Goal: Find specific page/section: Find specific page/section

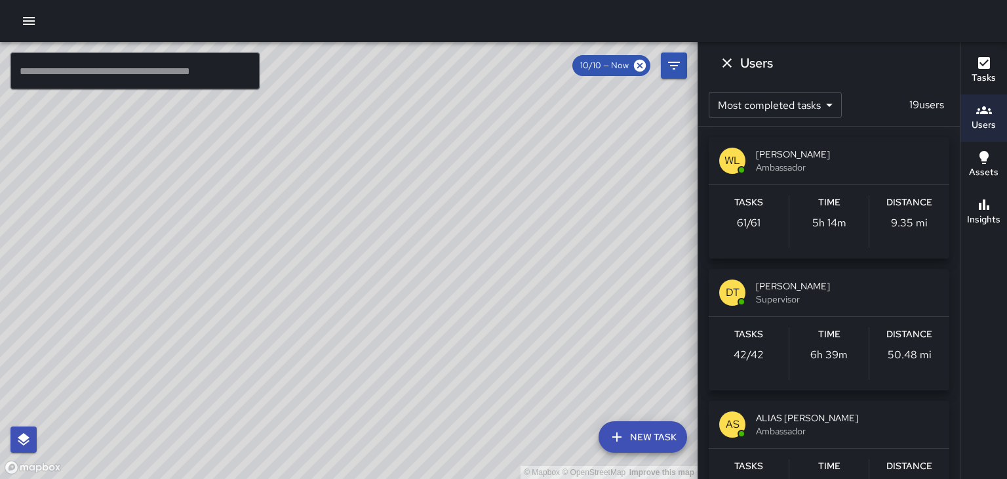
click at [881, 150] on span "[PERSON_NAME]" at bounding box center [847, 154] width 183 height 13
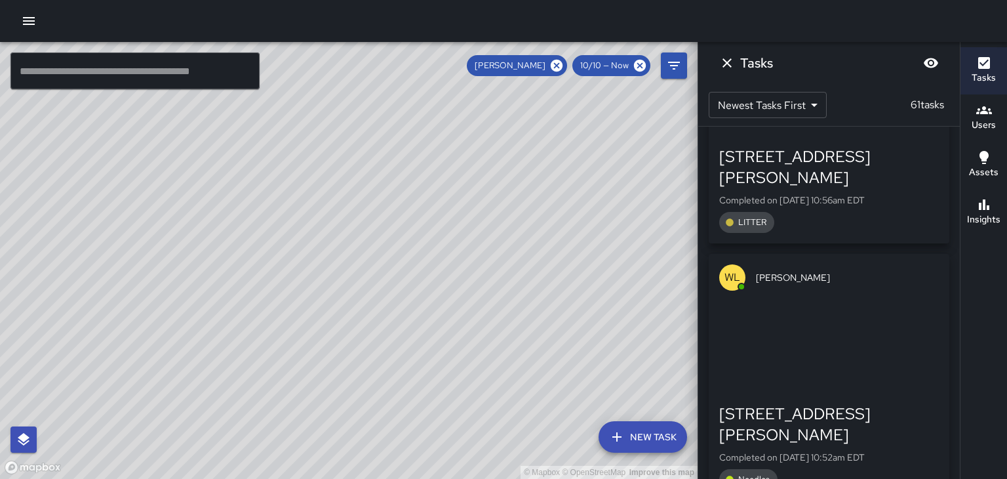
scroll to position [9372, 0]
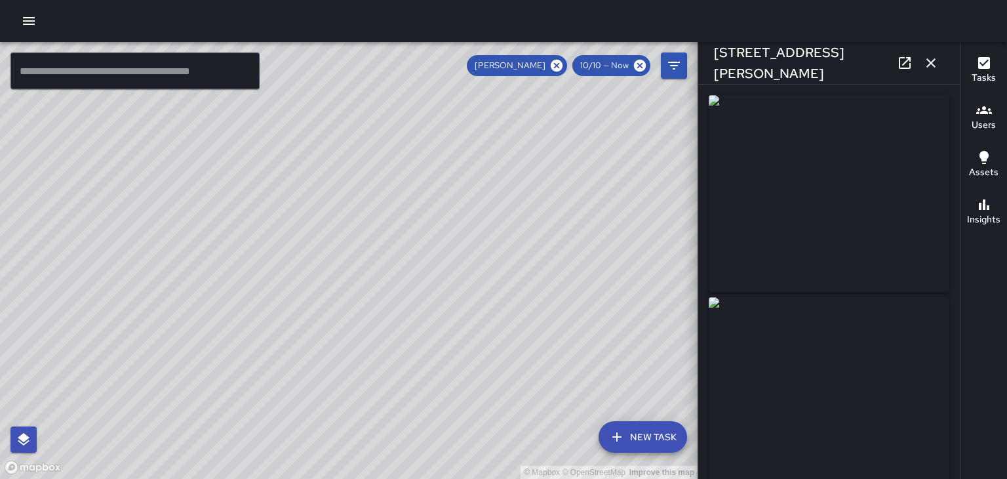
type input "**********"
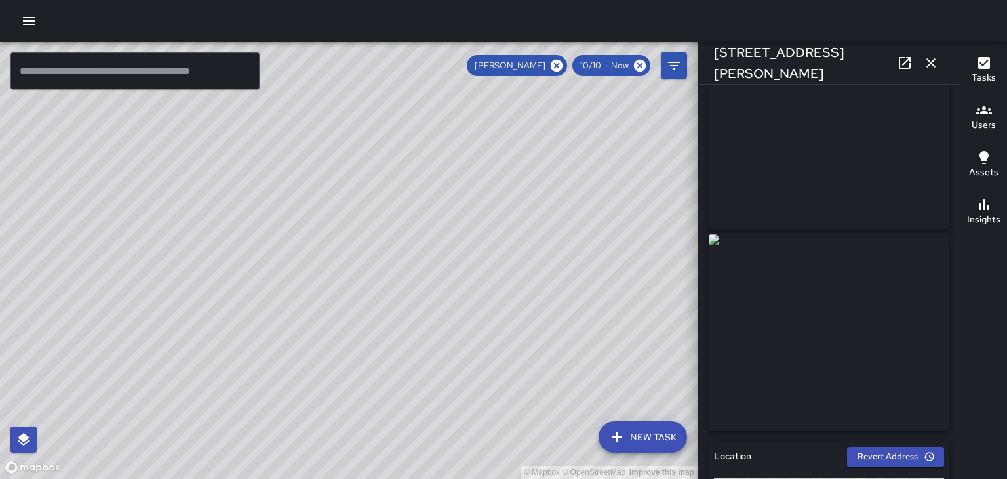
click at [901, 66] on icon at bounding box center [905, 63] width 16 height 16
click at [556, 62] on icon at bounding box center [557, 66] width 12 height 12
click at [967, 110] on button "Users" at bounding box center [984, 117] width 47 height 47
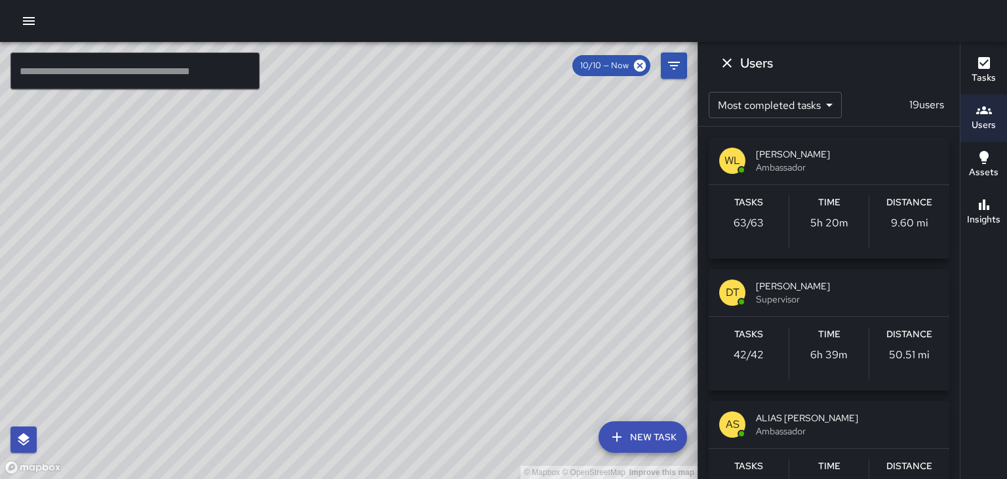
click at [888, 157] on span "[PERSON_NAME]" at bounding box center [847, 154] width 183 height 13
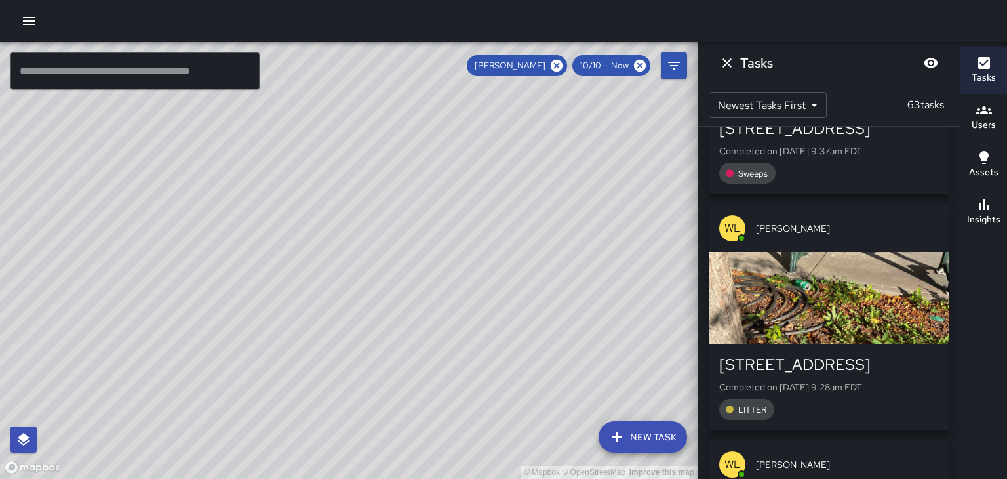
scroll to position [14223, 0]
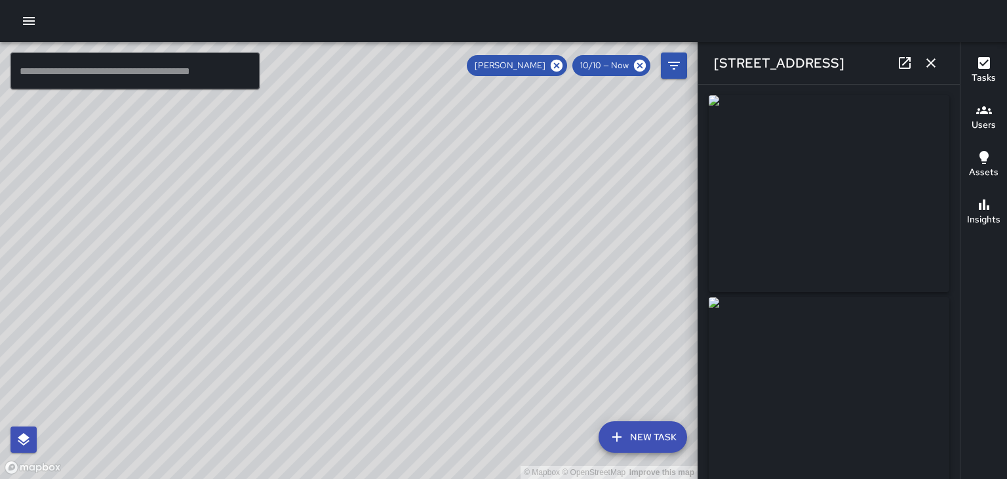
type input "**********"
click at [930, 60] on icon "button" at bounding box center [931, 63] width 16 height 16
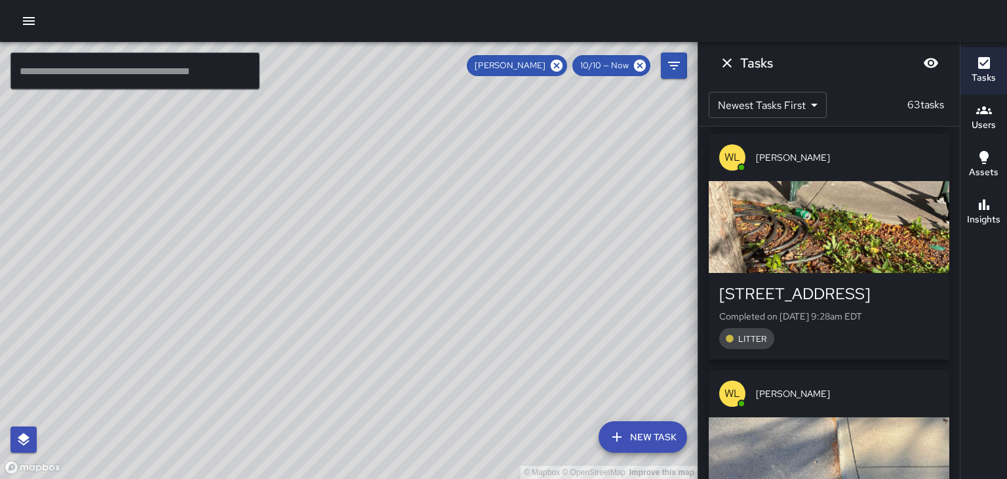
scroll to position [14058, 0]
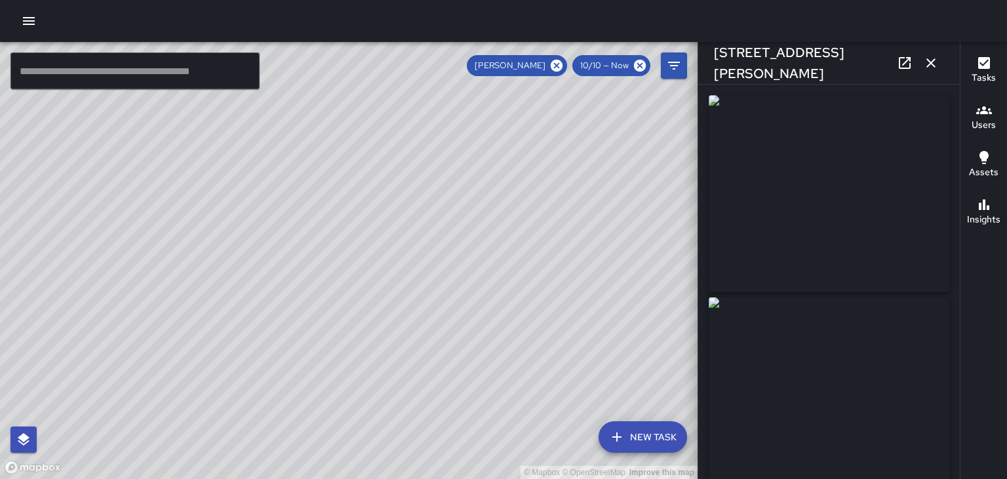
type input "**********"
click at [940, 60] on button "button" at bounding box center [931, 63] width 26 height 26
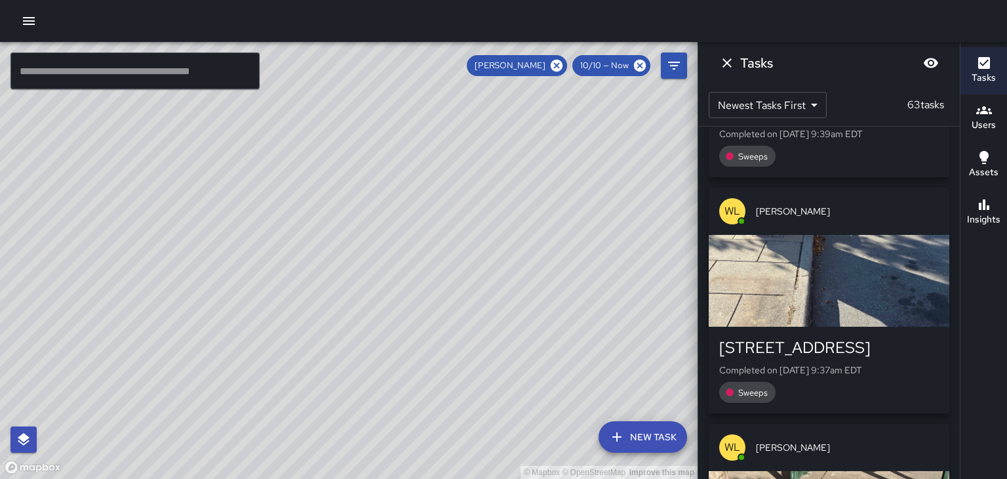
scroll to position [13764, 0]
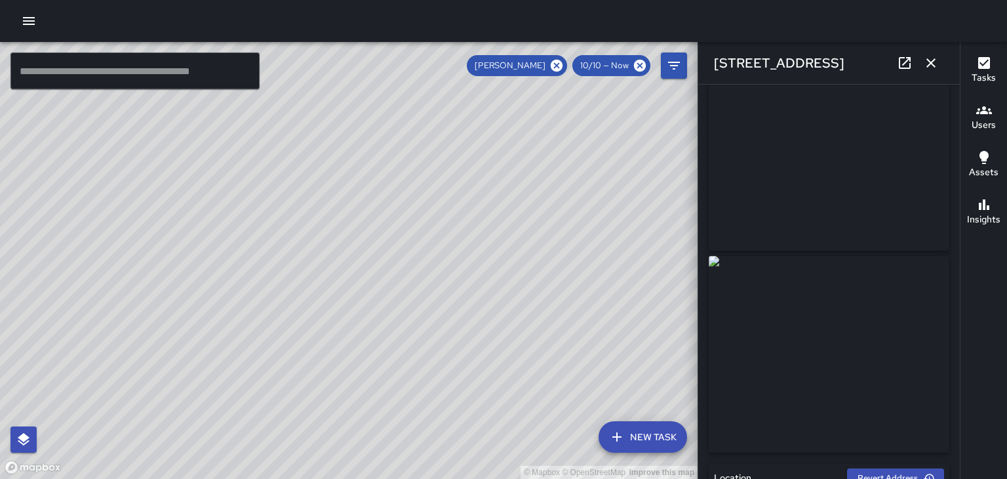
scroll to position [0, 0]
click at [936, 64] on icon "button" at bounding box center [931, 63] width 16 height 16
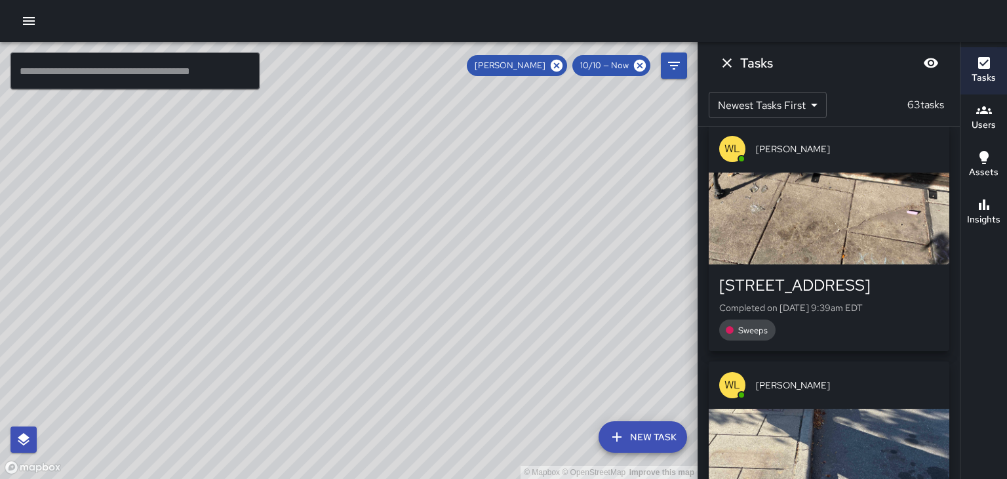
scroll to position [13589, 0]
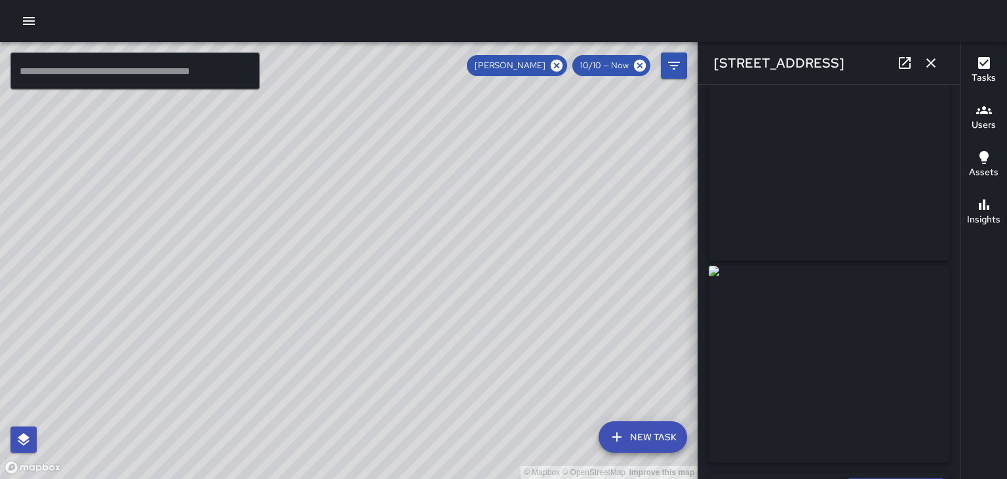
scroll to position [30, 0]
click at [928, 64] on icon "button" at bounding box center [930, 62] width 9 height 9
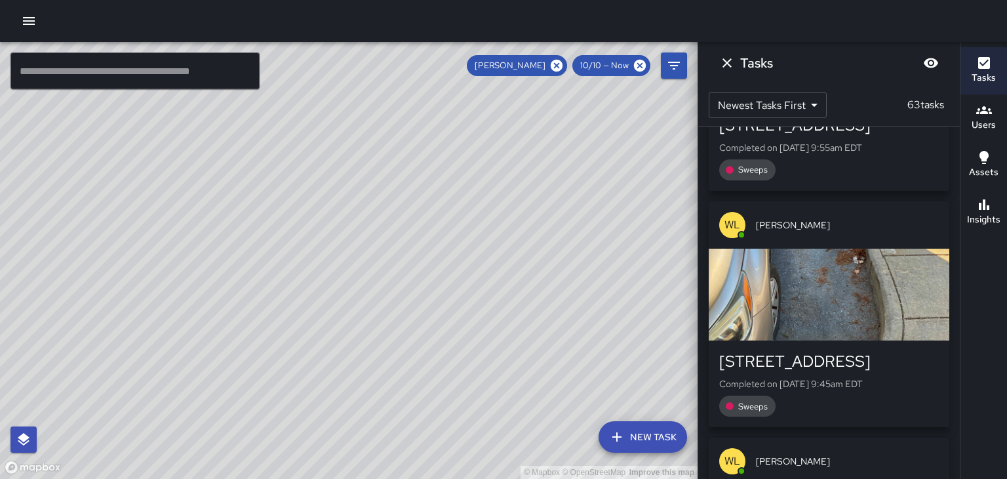
scroll to position [13284, 0]
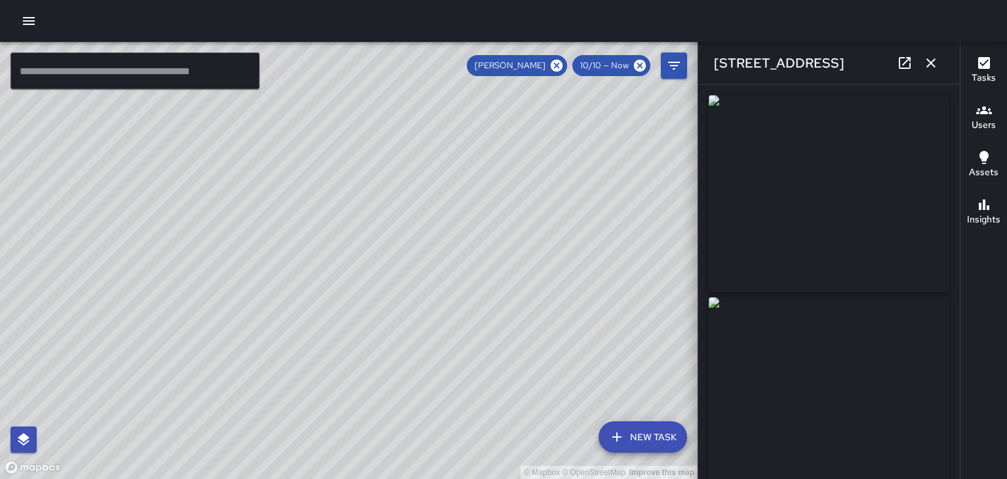
click at [933, 63] on icon "button" at bounding box center [931, 63] width 16 height 16
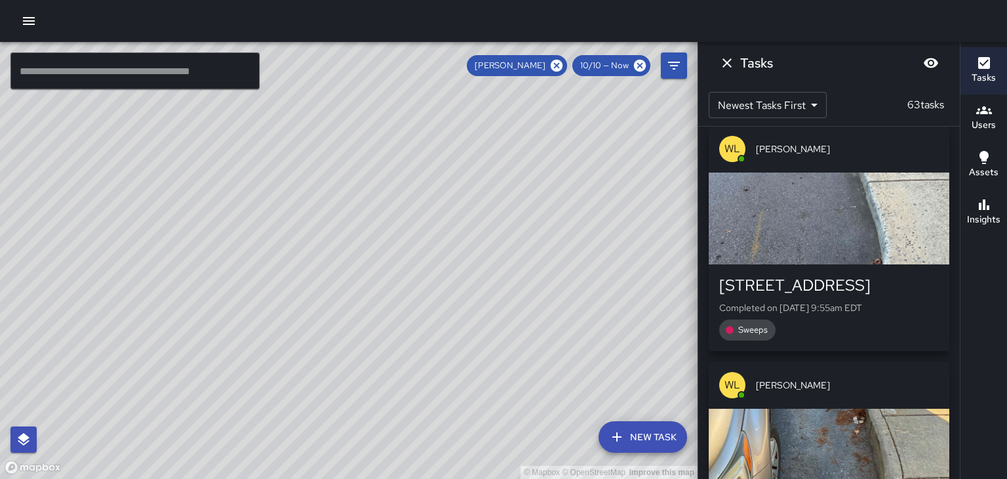
scroll to position [13116, 0]
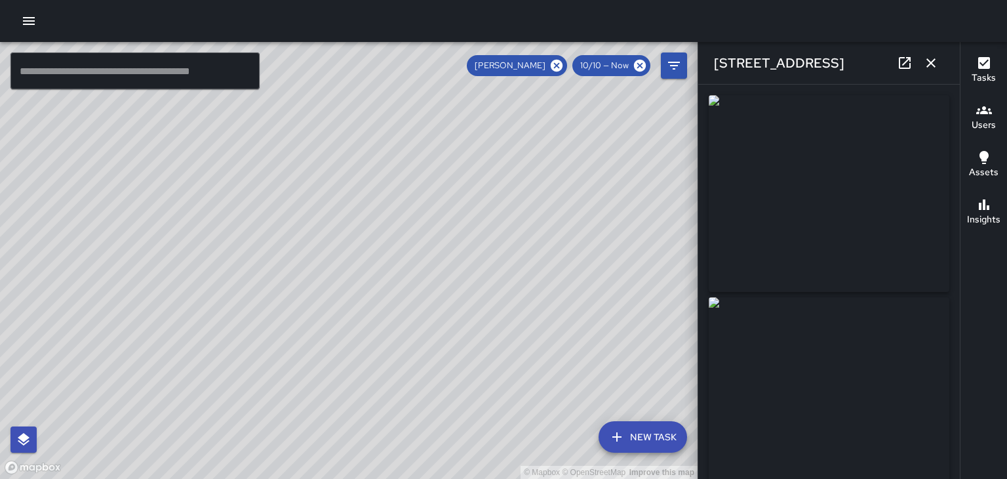
type input "**********"
click at [935, 62] on icon "button" at bounding box center [931, 63] width 16 height 16
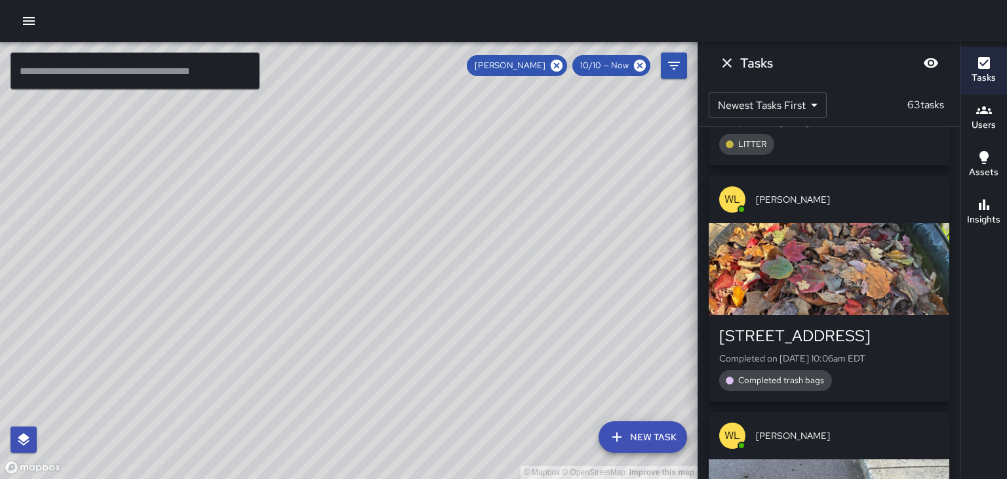
scroll to position [12837, 0]
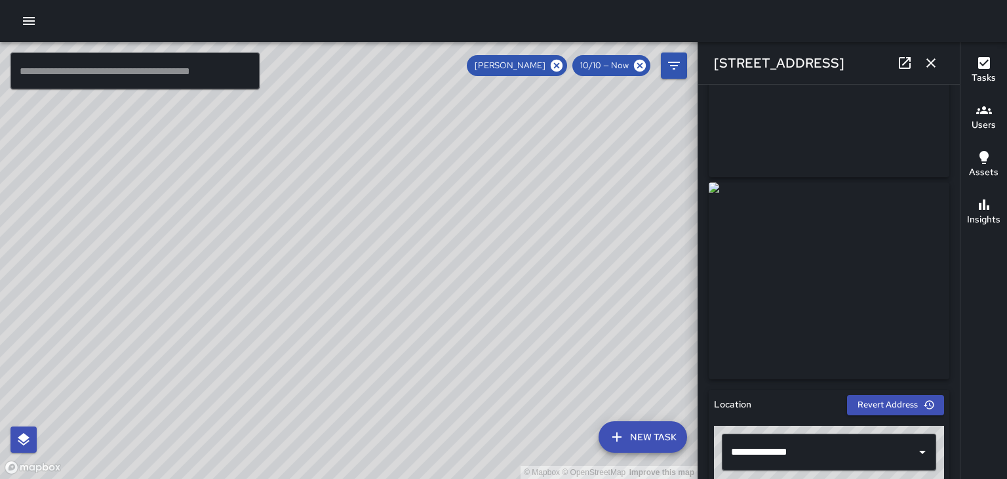
scroll to position [39, 0]
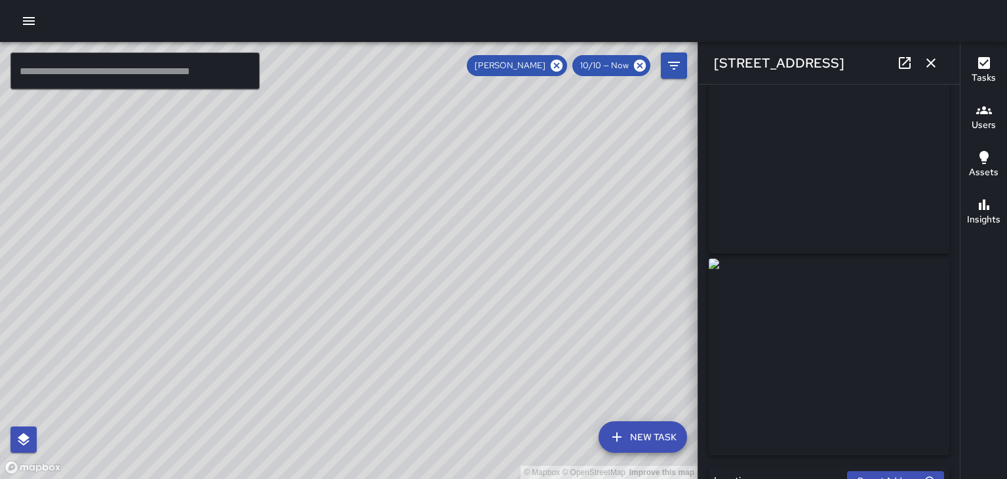
click at [935, 59] on icon "button" at bounding box center [930, 62] width 9 height 9
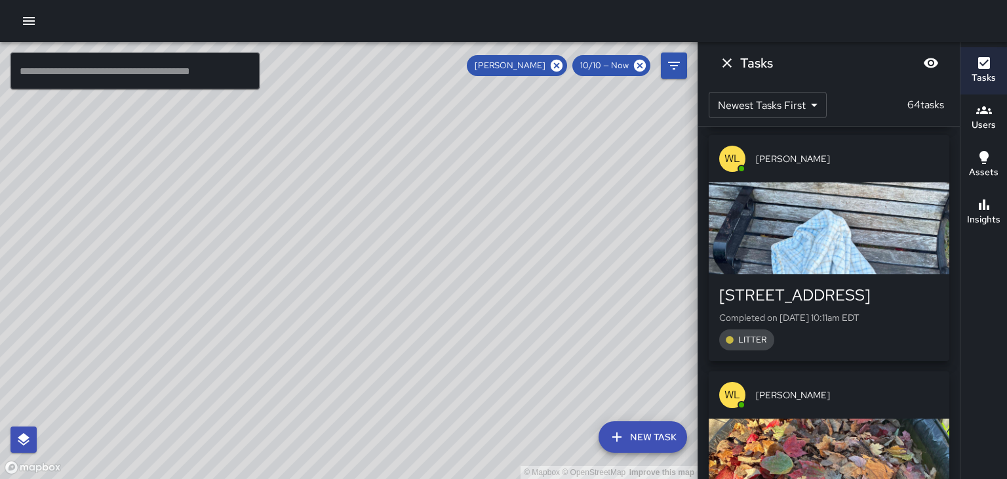
scroll to position [12896, 0]
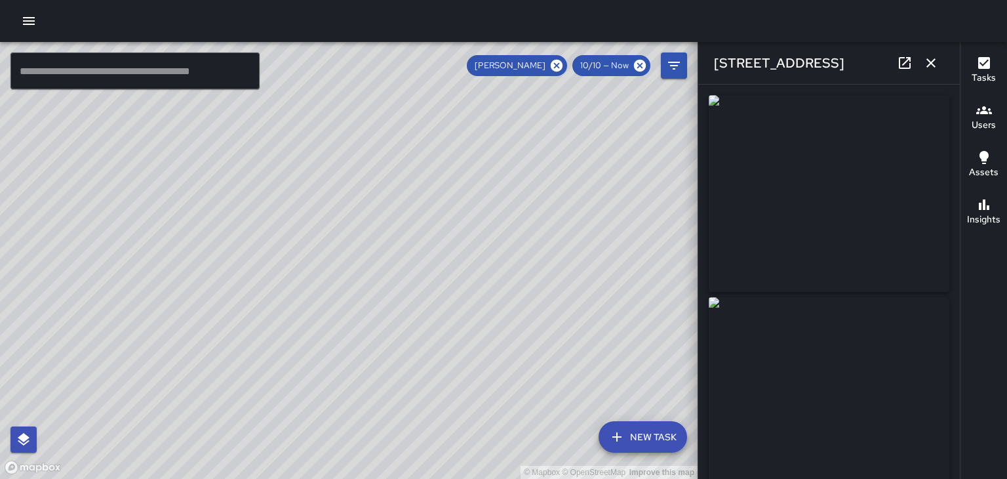
click at [938, 61] on icon "button" at bounding box center [931, 63] width 16 height 16
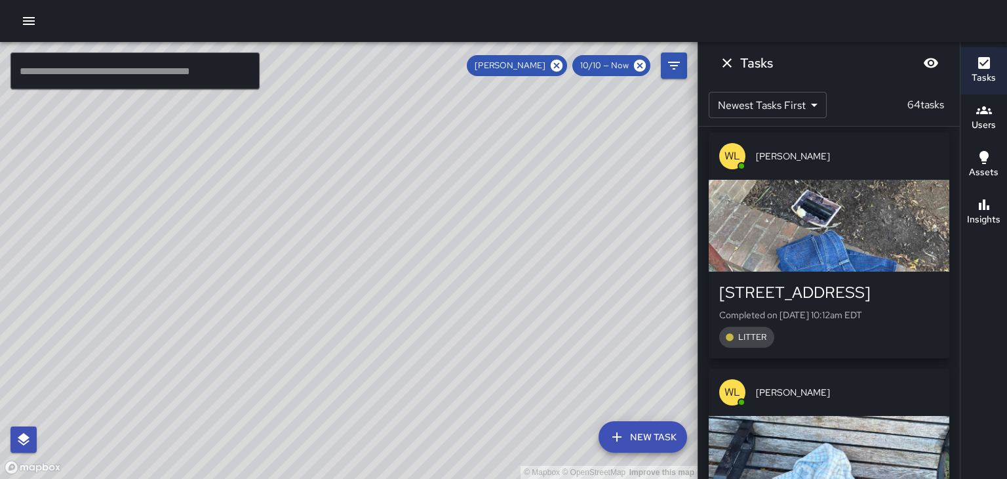
scroll to position [12656, 0]
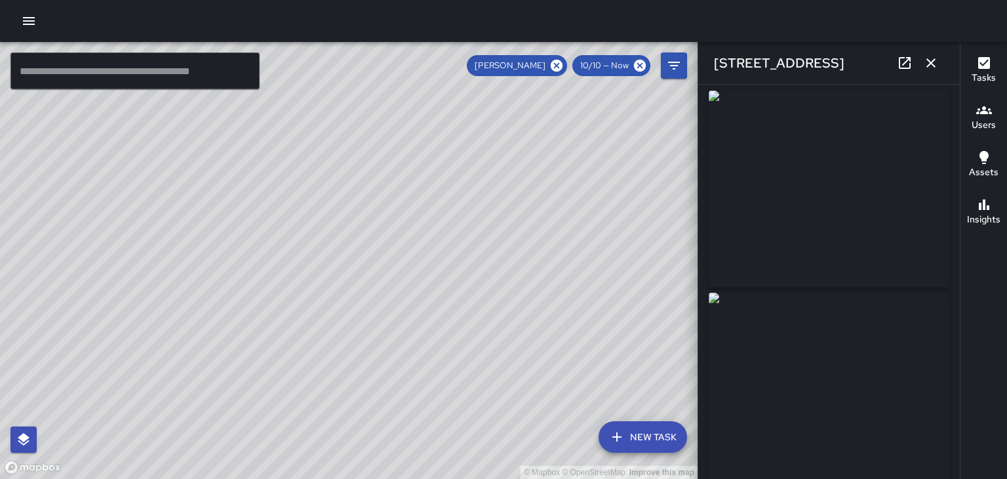
scroll to position [0, 0]
click at [932, 60] on icon "button" at bounding box center [931, 63] width 16 height 16
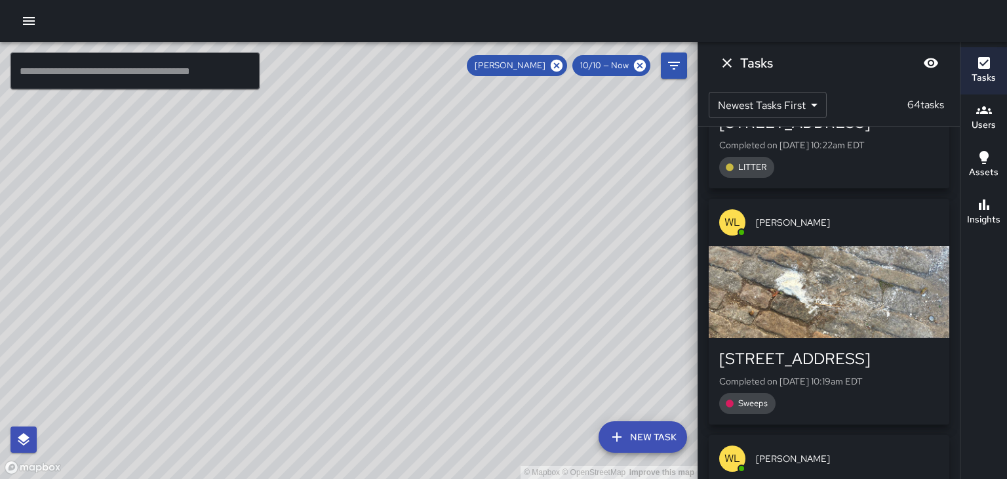
scroll to position [12364, 0]
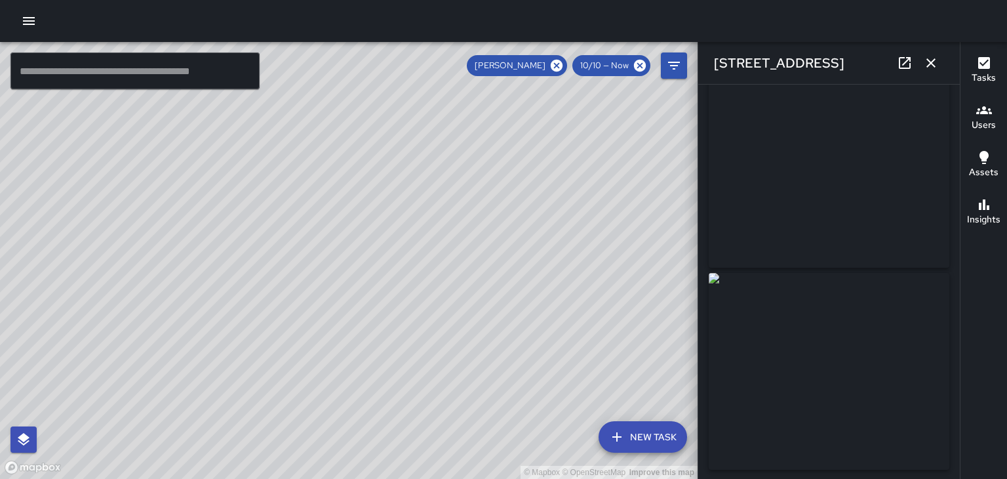
scroll to position [24, 0]
click at [935, 65] on icon "button" at bounding box center [931, 63] width 16 height 16
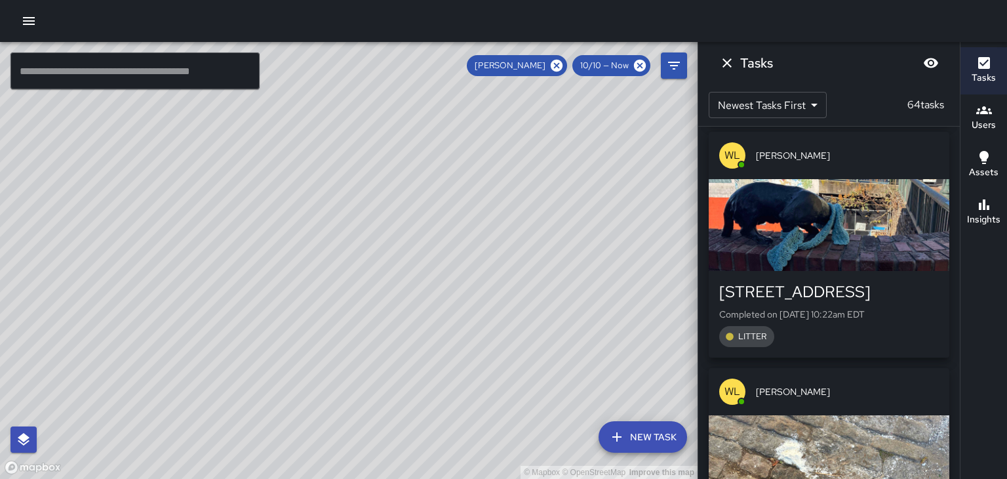
scroll to position [12168, 0]
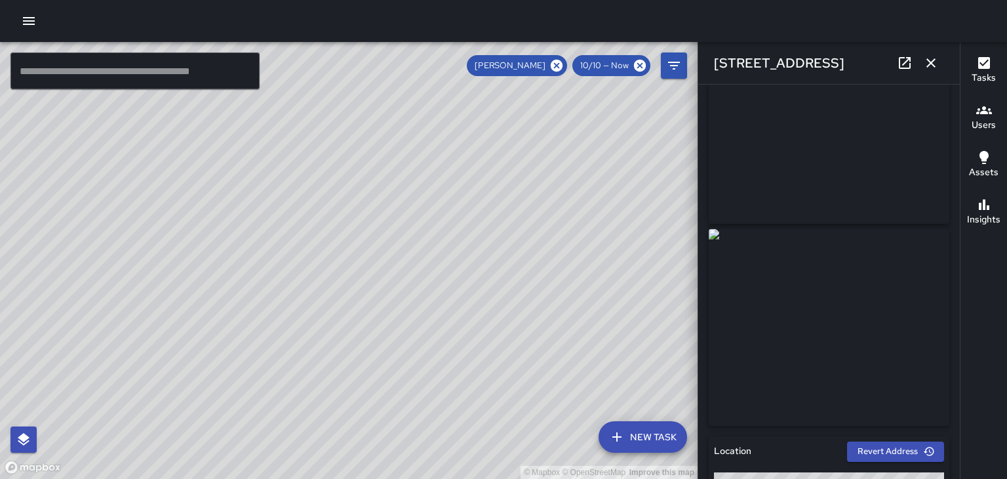
scroll to position [0, 0]
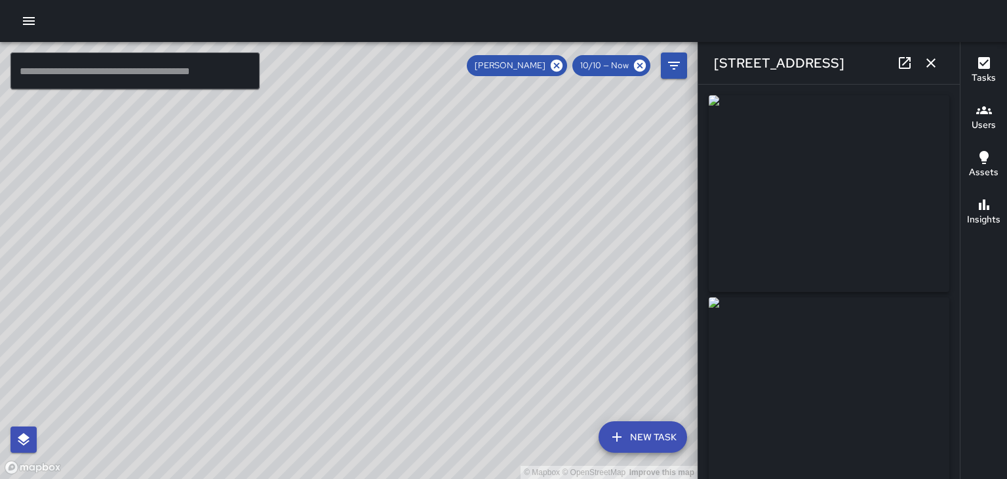
click at [934, 64] on icon "button" at bounding box center [931, 63] width 16 height 16
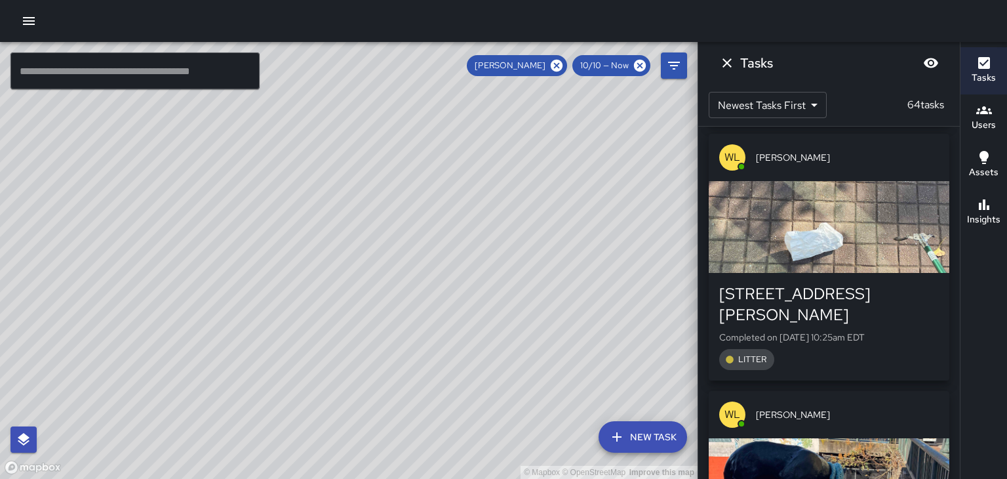
scroll to position [11934, 0]
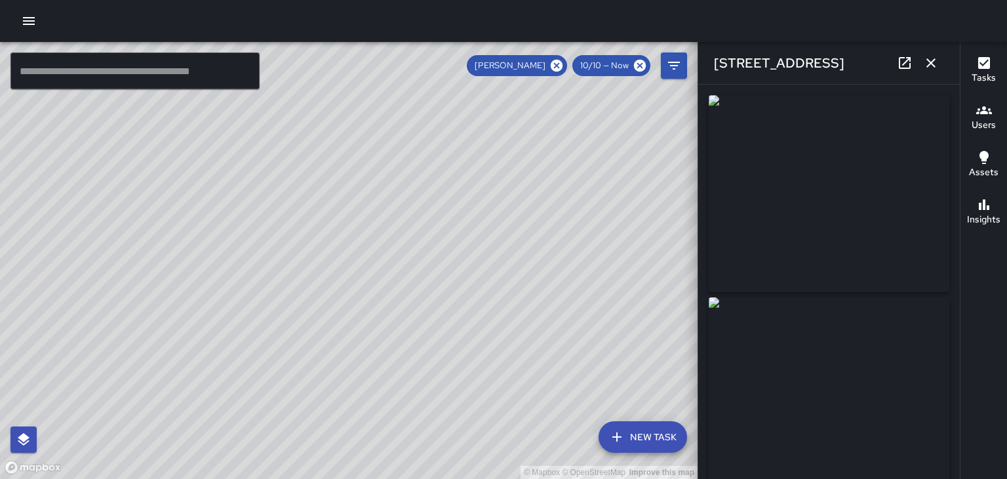
click at [931, 63] on icon "button" at bounding box center [930, 62] width 9 height 9
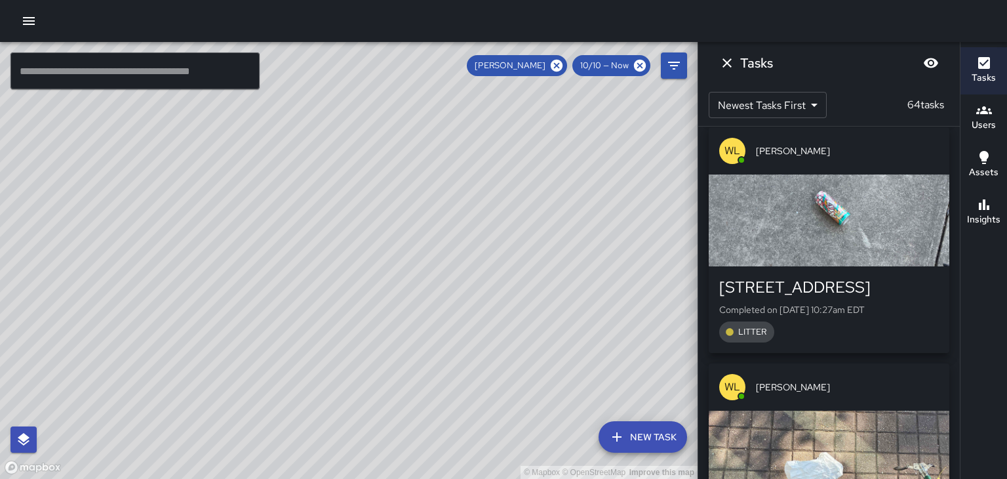
scroll to position [11703, 0]
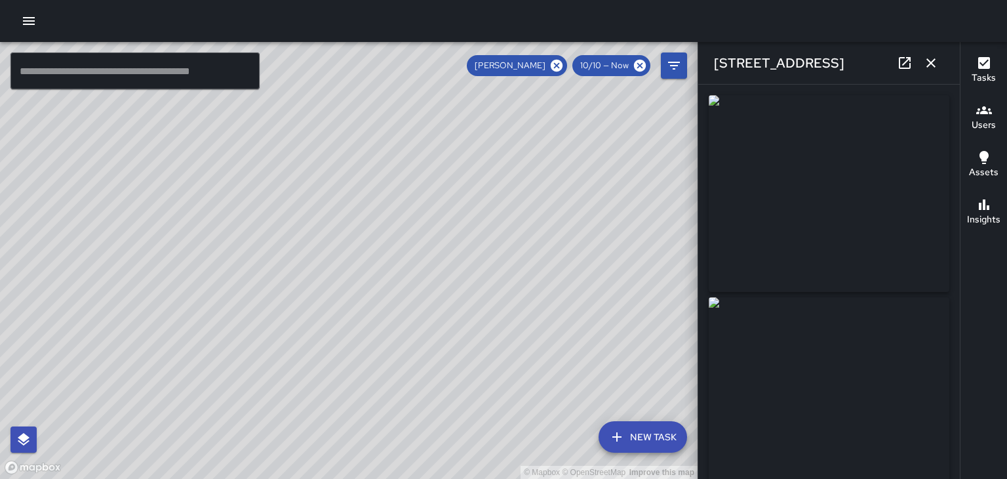
type input "**********"
click at [936, 63] on icon "button" at bounding box center [931, 63] width 16 height 16
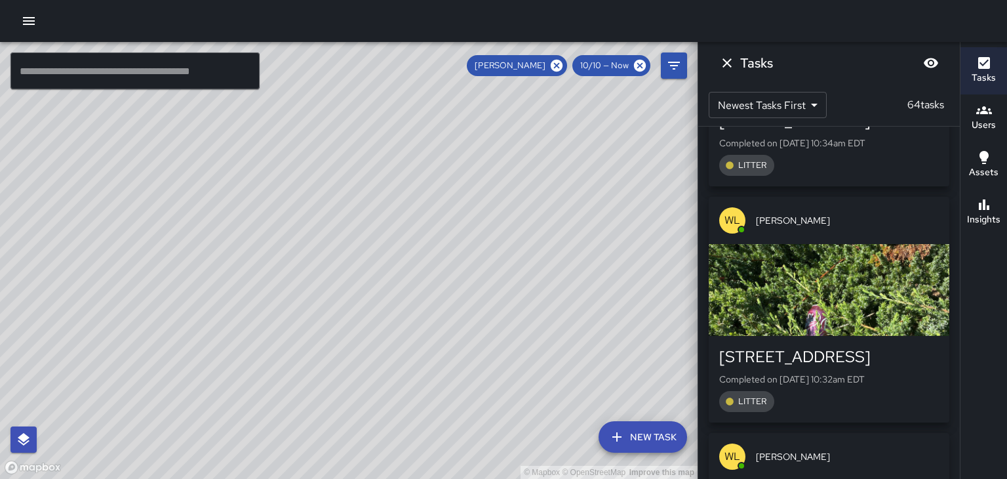
scroll to position [11400, 0]
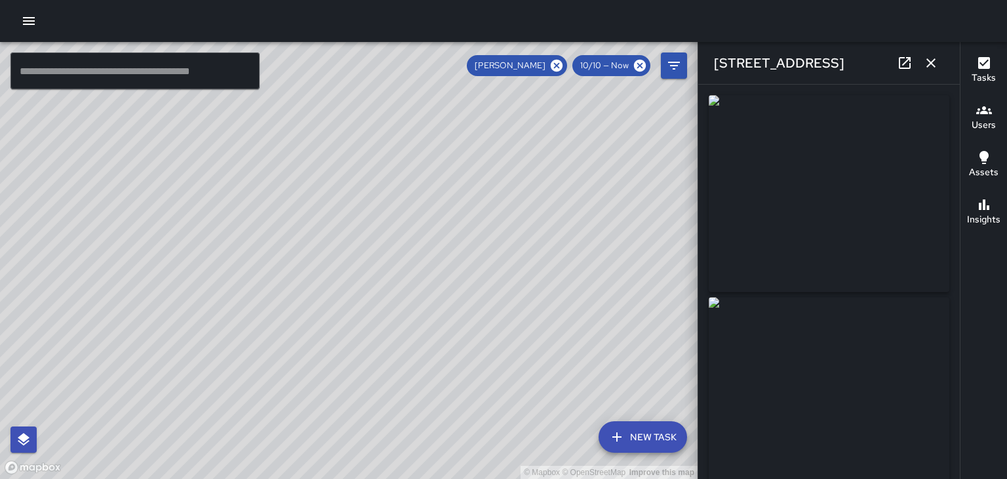
type input "**********"
click at [931, 63] on icon "button" at bounding box center [930, 62] width 9 height 9
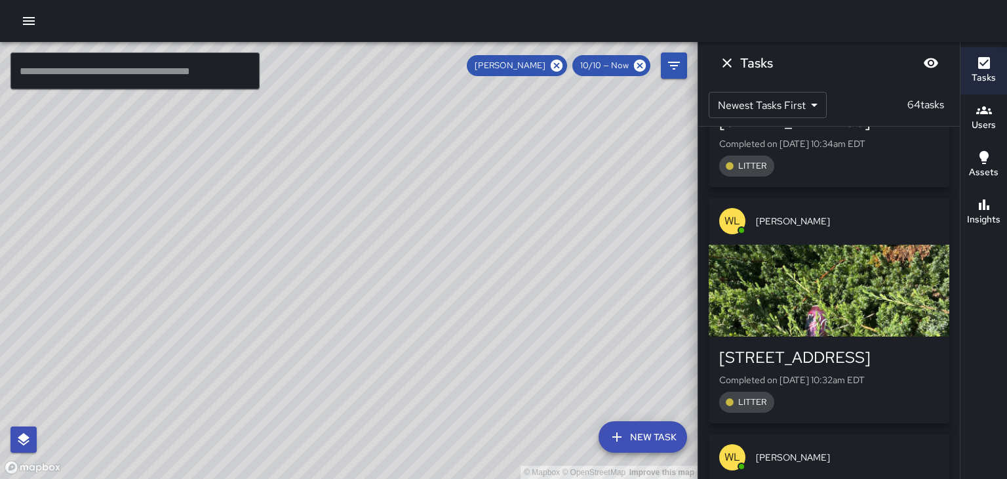
click at [509, 301] on div "© Mapbox © OpenStreetMap Improve this map" at bounding box center [349, 260] width 698 height 437
click at [424, 104] on div "© Mapbox © OpenStreetMap Improve this map" at bounding box center [349, 260] width 698 height 437
click at [401, 422] on div "© Mapbox © OpenStreetMap Improve this map" at bounding box center [349, 260] width 698 height 437
click at [556, 68] on icon at bounding box center [557, 66] width 12 height 12
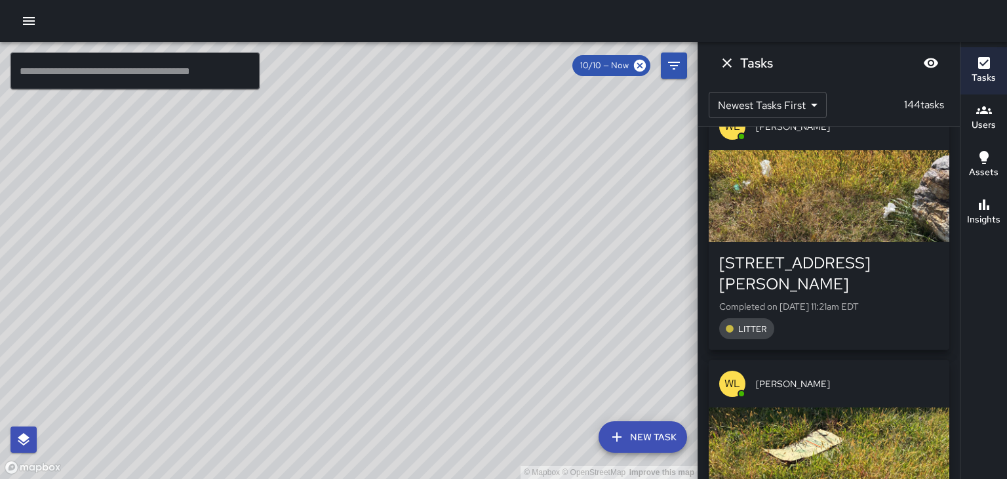
scroll to position [16483, 0]
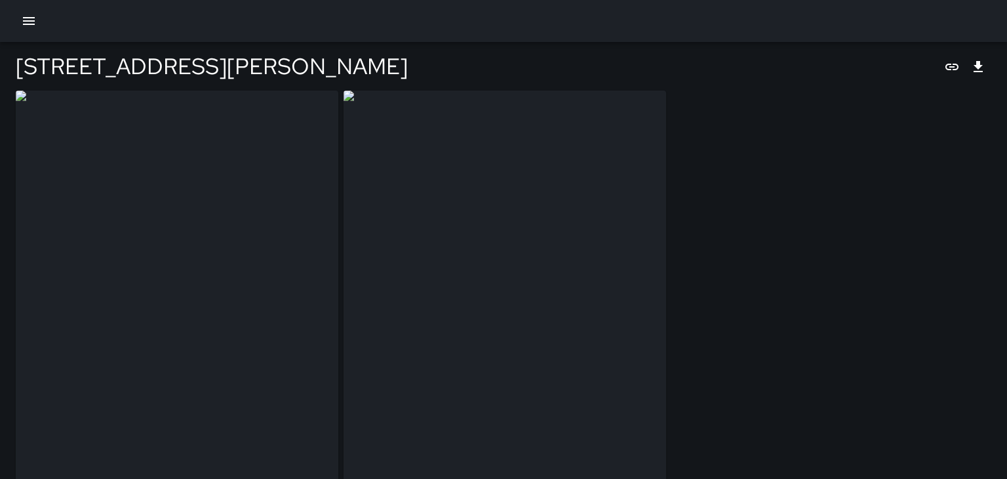
type input "**********"
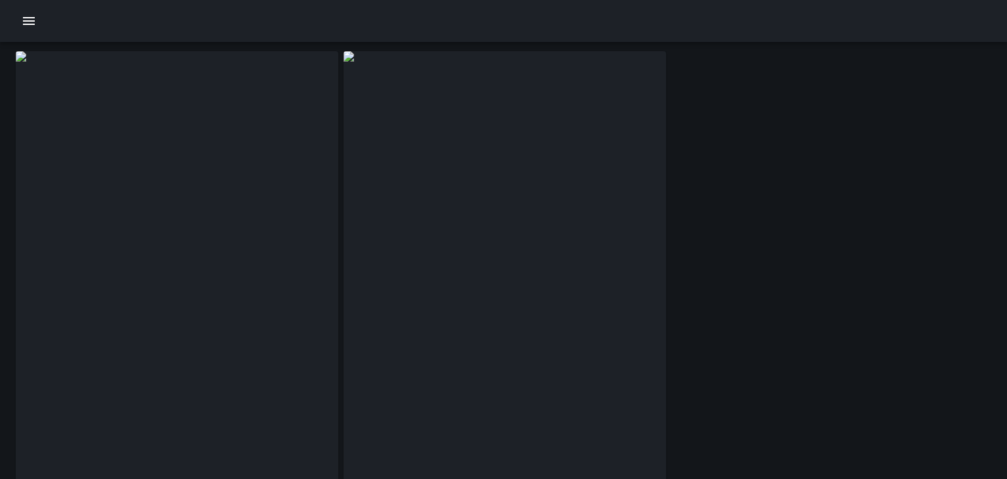
scroll to position [39, 0]
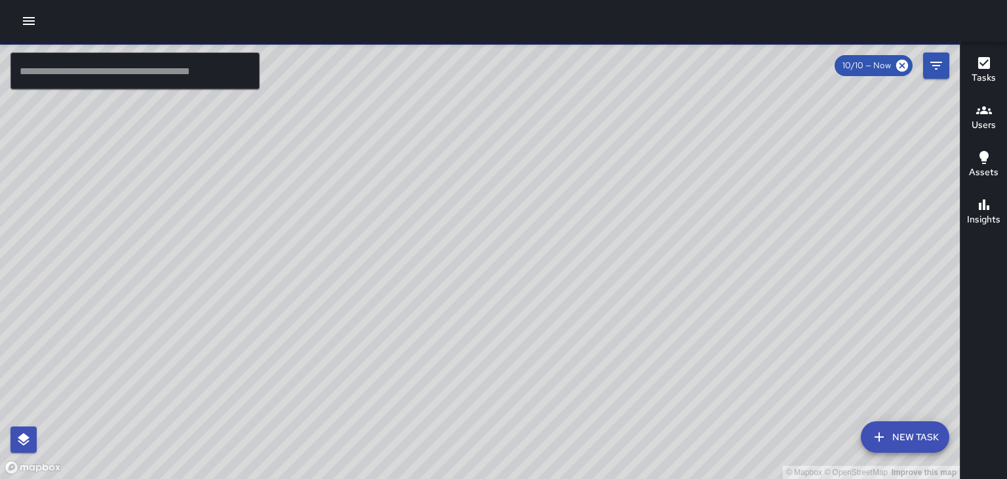
click at [991, 123] on h6 "Users" at bounding box center [984, 125] width 24 height 14
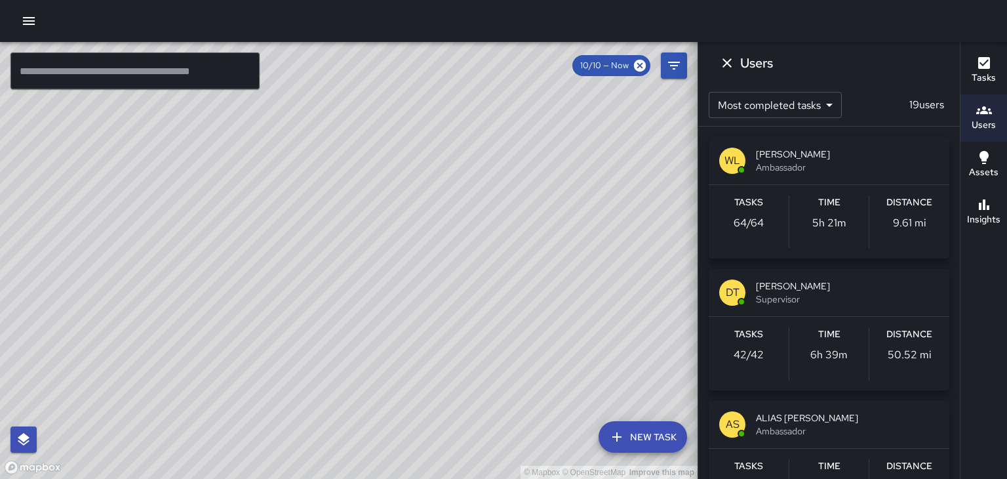
click at [578, 383] on div "© Mapbox © OpenStreetMap Improve this map" at bounding box center [349, 260] width 698 height 437
click at [774, 177] on div "WL William Littlejohn Ambassador" at bounding box center [829, 160] width 241 height 47
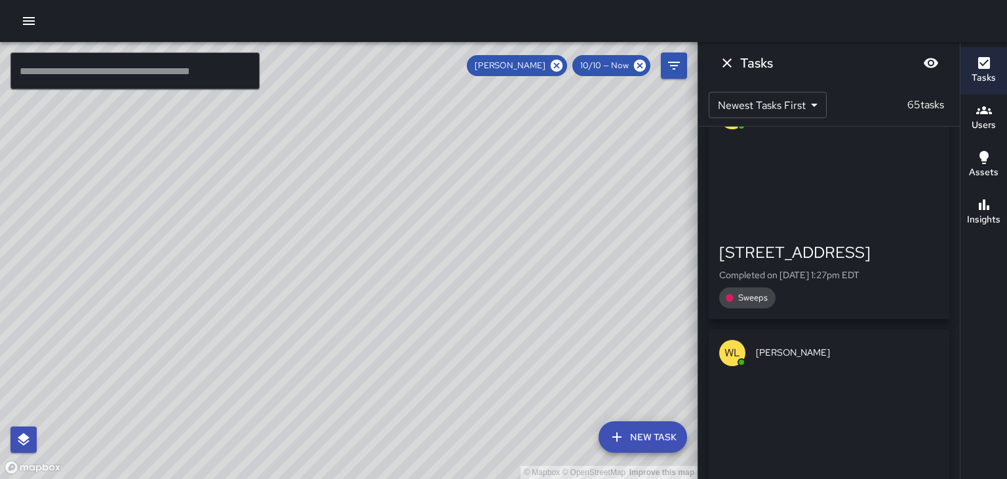
scroll to position [3095, 0]
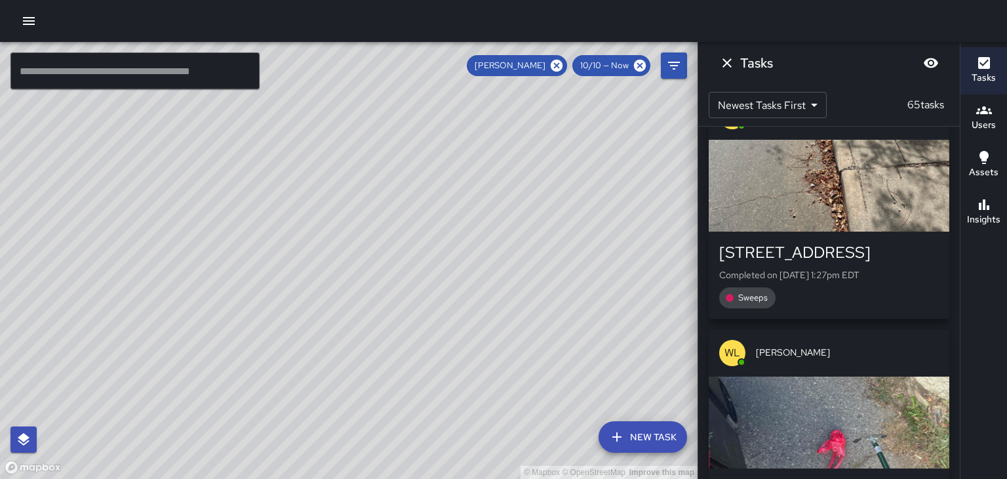
click at [0, 214] on div "© Mapbox © OpenStreetMap Improve this map" at bounding box center [349, 260] width 698 height 437
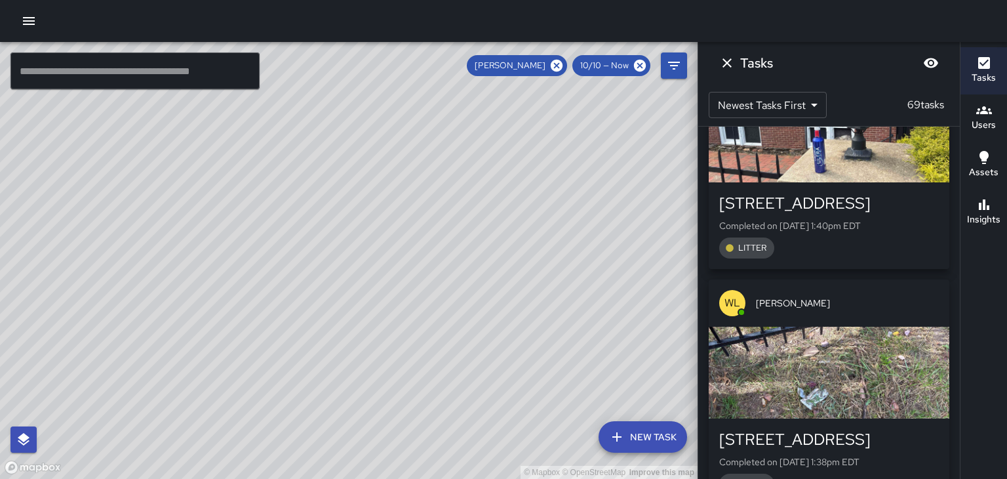
scroll to position [4040, 0]
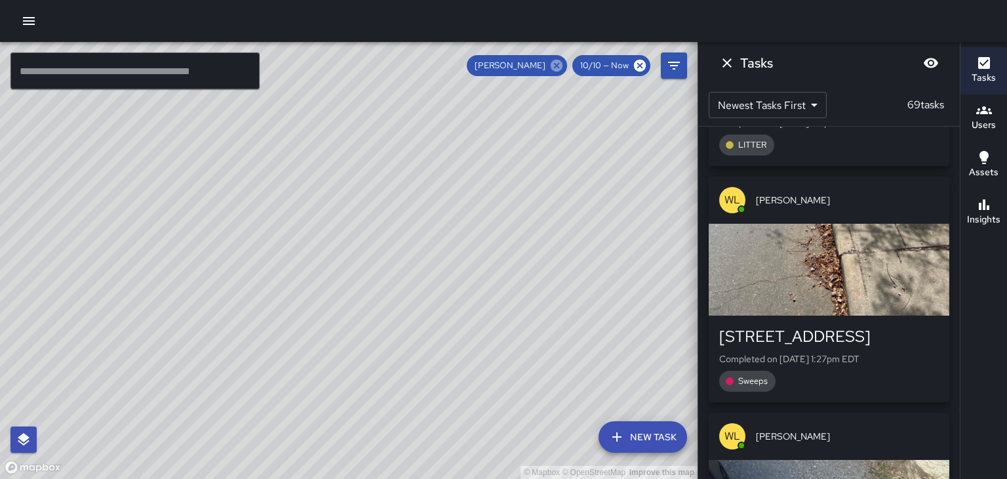
click at [559, 66] on icon at bounding box center [556, 65] width 14 height 14
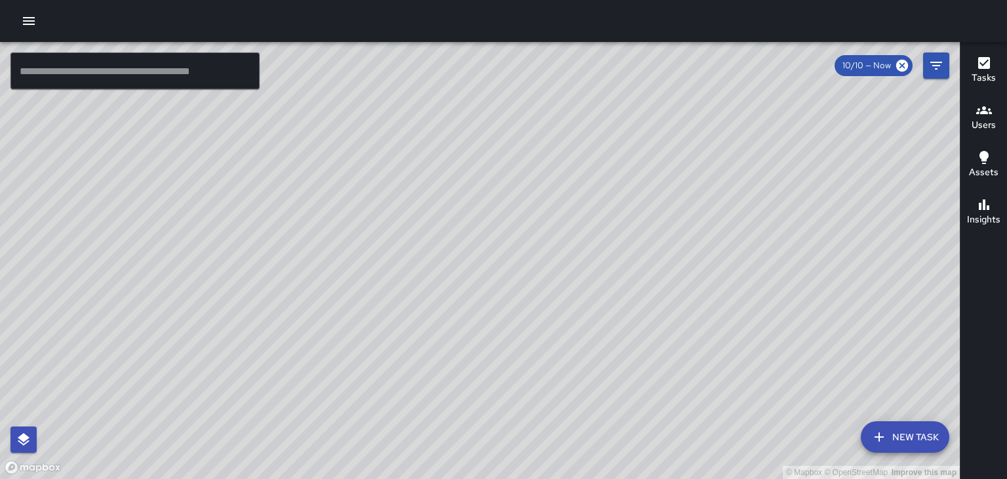
click at [989, 114] on icon "button" at bounding box center [984, 110] width 16 height 16
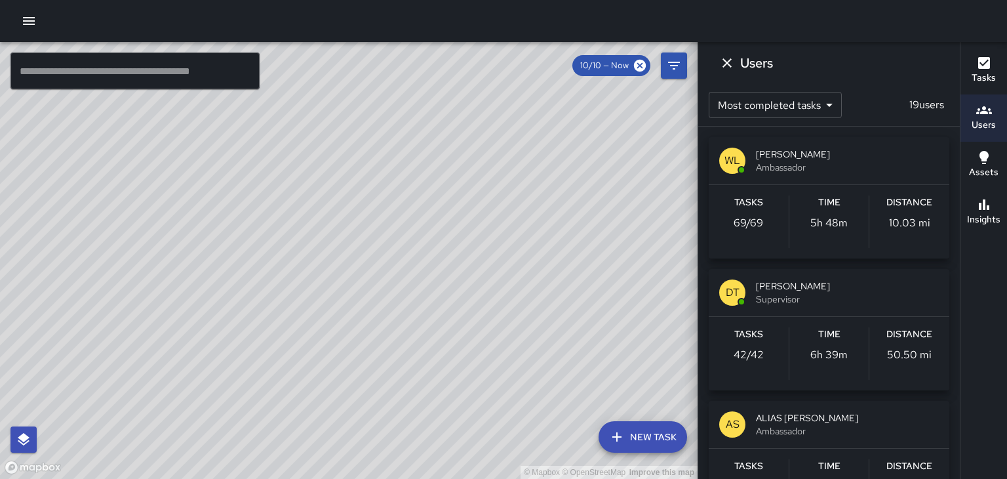
click at [824, 165] on span "Ambassador" at bounding box center [847, 167] width 183 height 13
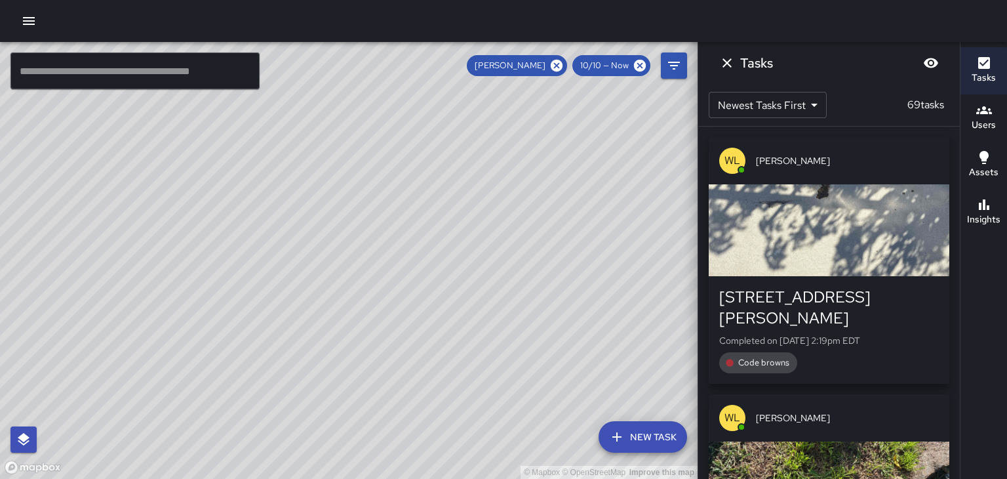
click at [874, 245] on div "button" at bounding box center [829, 230] width 241 height 92
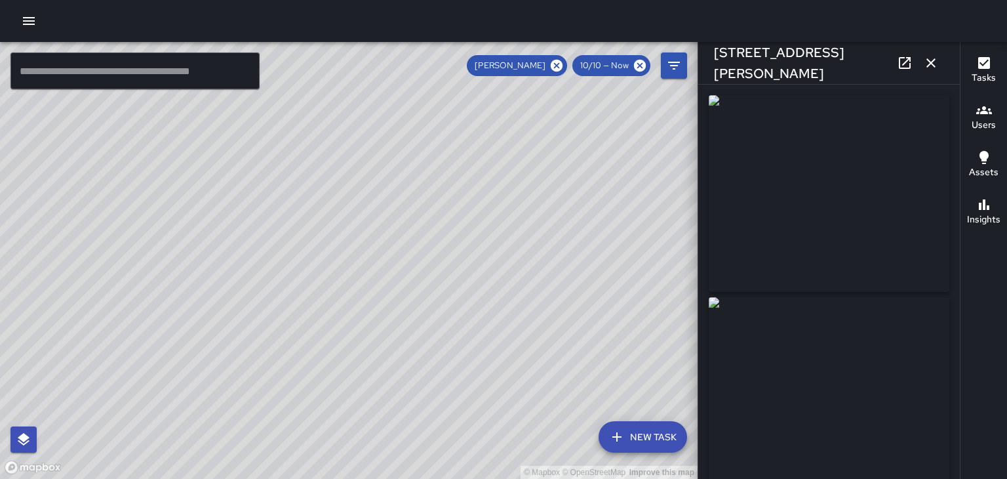
click at [924, 70] on icon "button" at bounding box center [931, 63] width 16 height 16
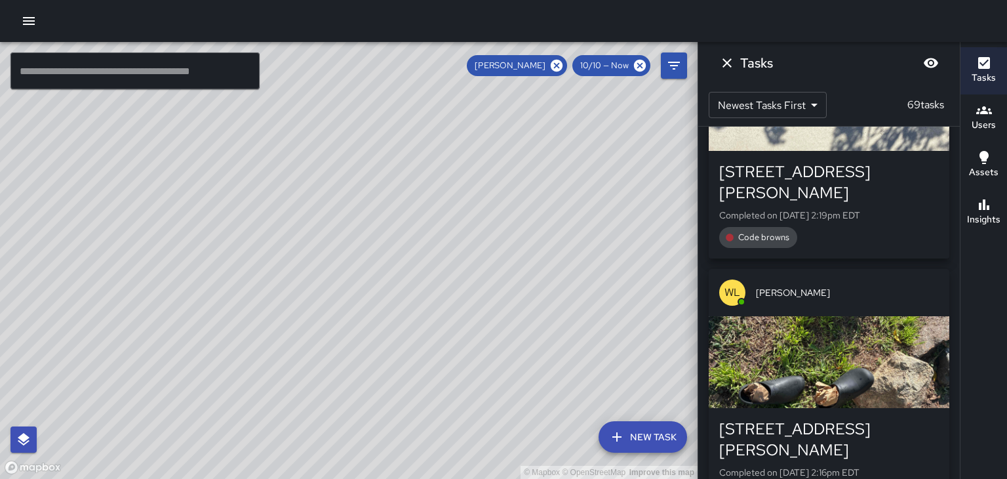
scroll to position [130, 0]
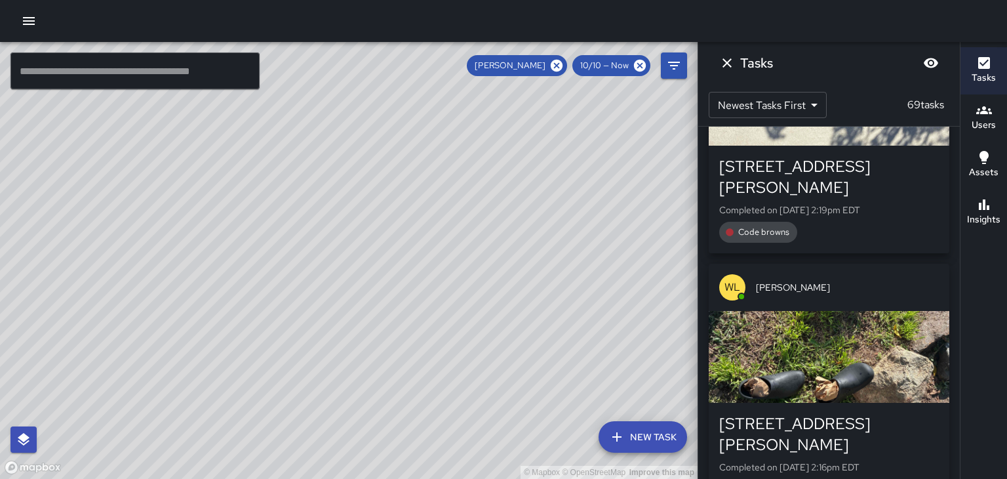
click at [734, 71] on button "Dismiss" at bounding box center [727, 63] width 26 height 26
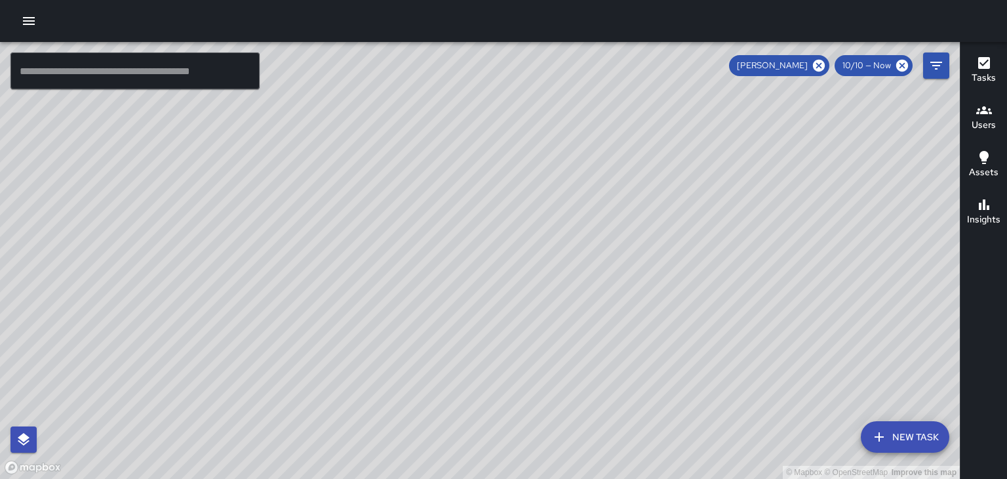
click at [973, 127] on h6 "Users" at bounding box center [984, 125] width 24 height 14
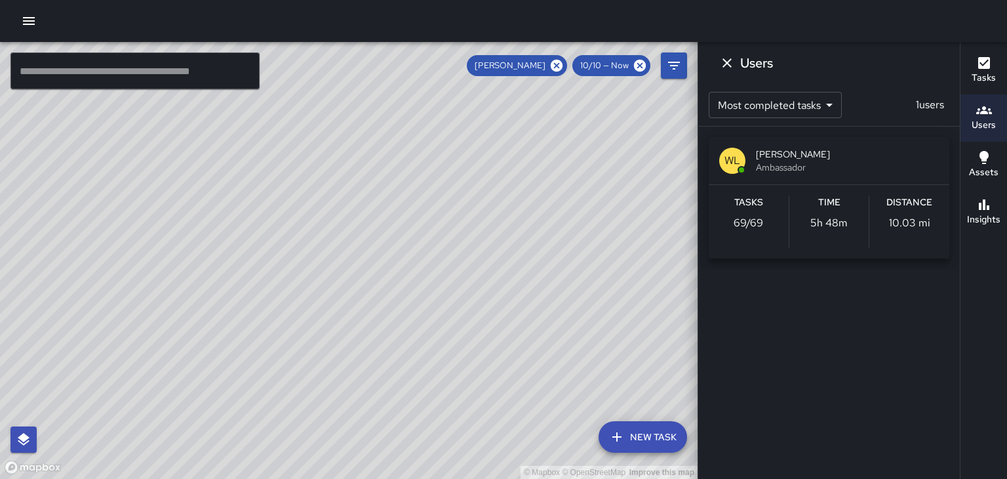
click at [801, 173] on span "Ambassador" at bounding box center [847, 167] width 183 height 13
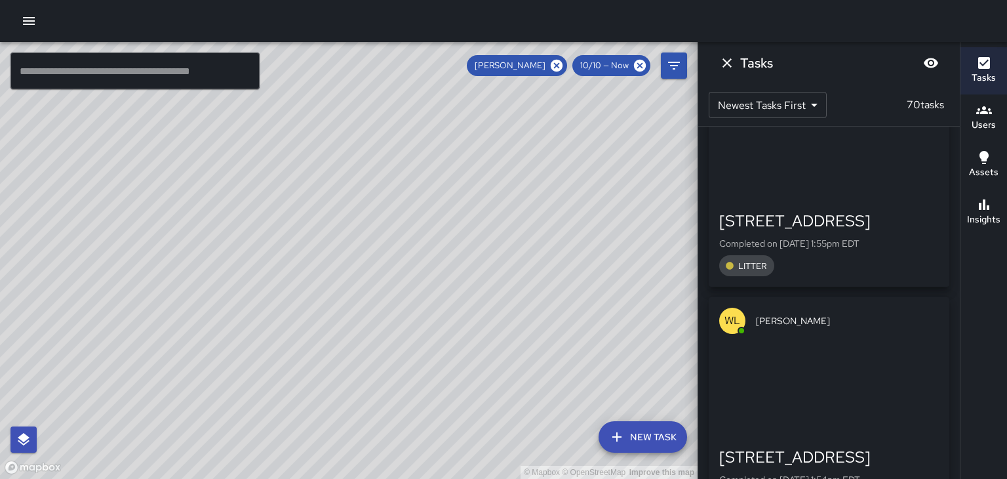
scroll to position [1868, 0]
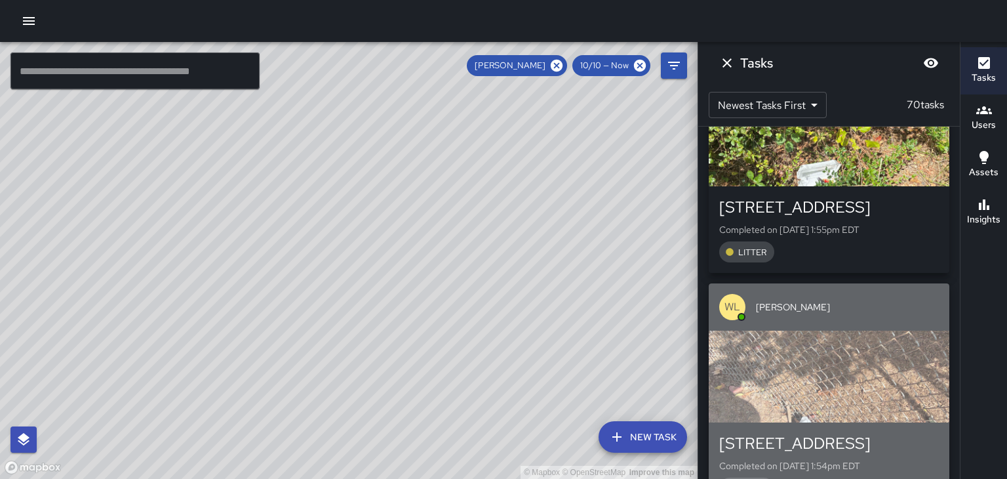
click at [822, 422] on div "36 Pearl Street Completed on 10/10/2025, 1:54pm EDT LITTER" at bounding box center [829, 465] width 241 height 87
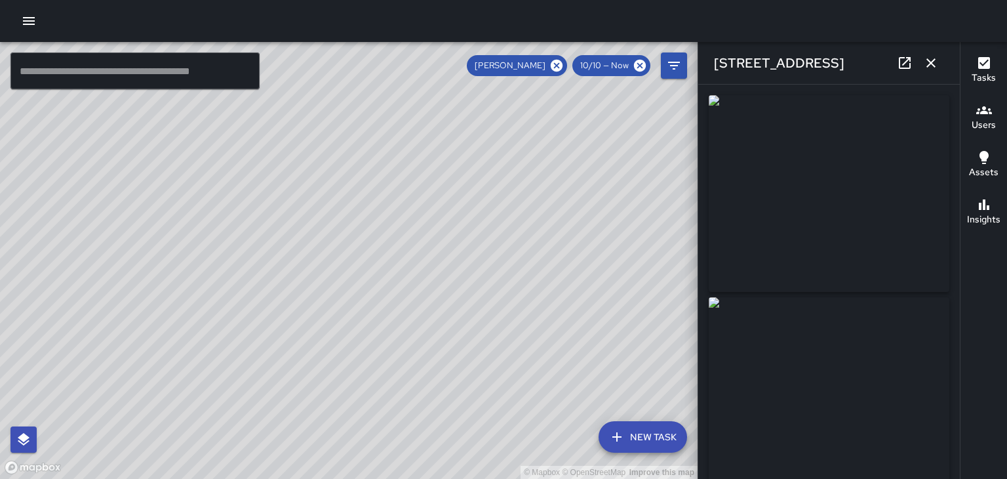
type input "**********"
click at [561, 70] on icon at bounding box center [557, 66] width 12 height 12
click at [986, 127] on h6 "Users" at bounding box center [984, 125] width 24 height 14
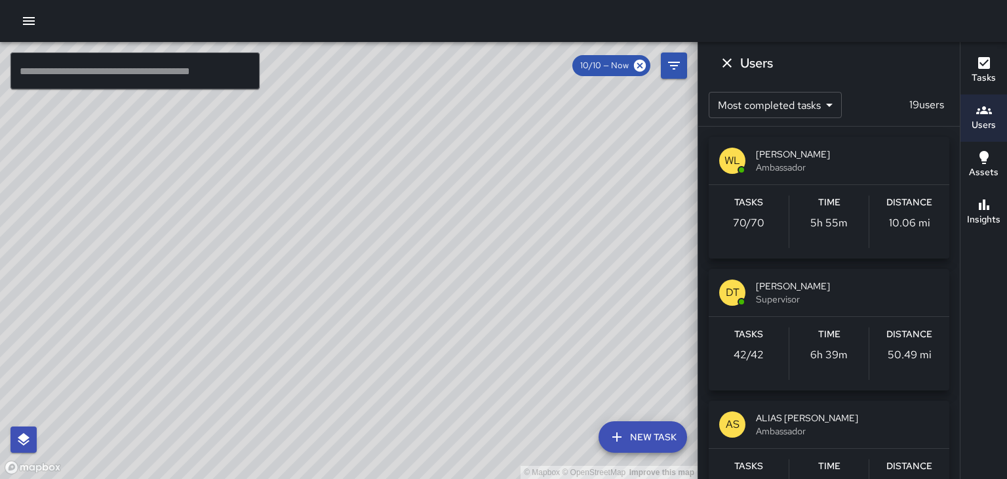
click at [909, 155] on span "[PERSON_NAME]" at bounding box center [847, 154] width 183 height 13
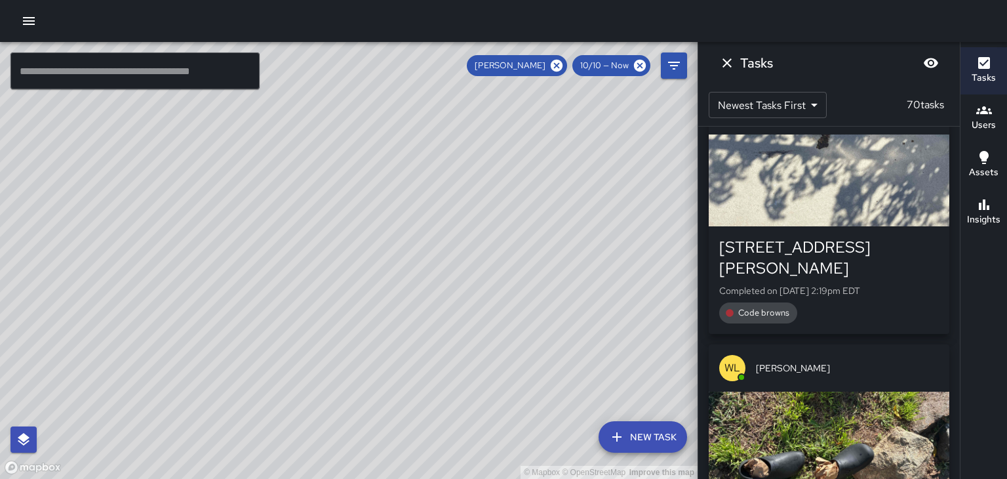
scroll to position [0, 0]
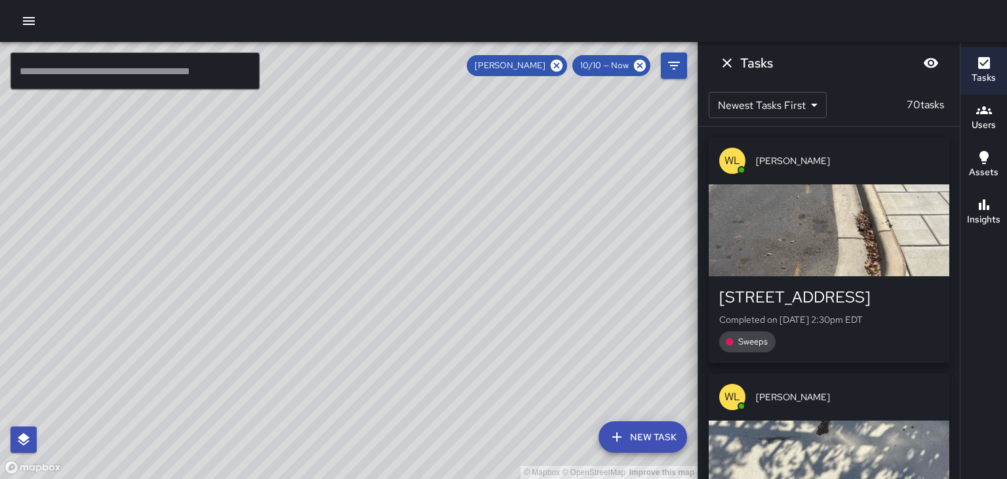
click at [888, 169] on div "[PERSON_NAME]" at bounding box center [829, 160] width 241 height 47
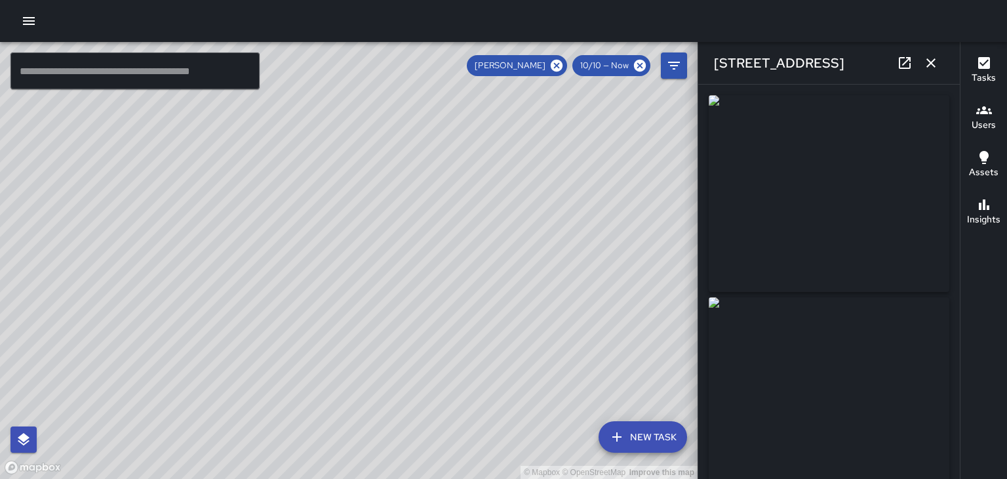
click at [933, 68] on icon "button" at bounding box center [931, 63] width 16 height 16
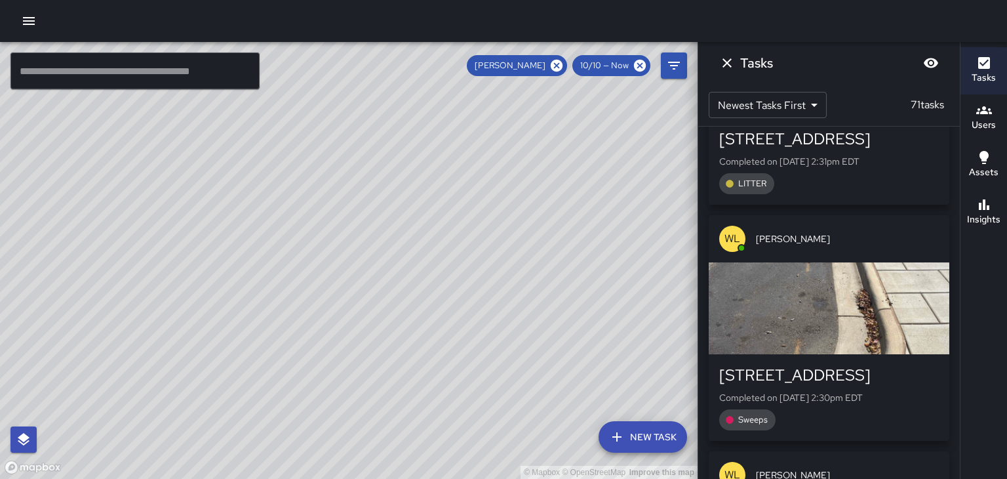
scroll to position [172, 0]
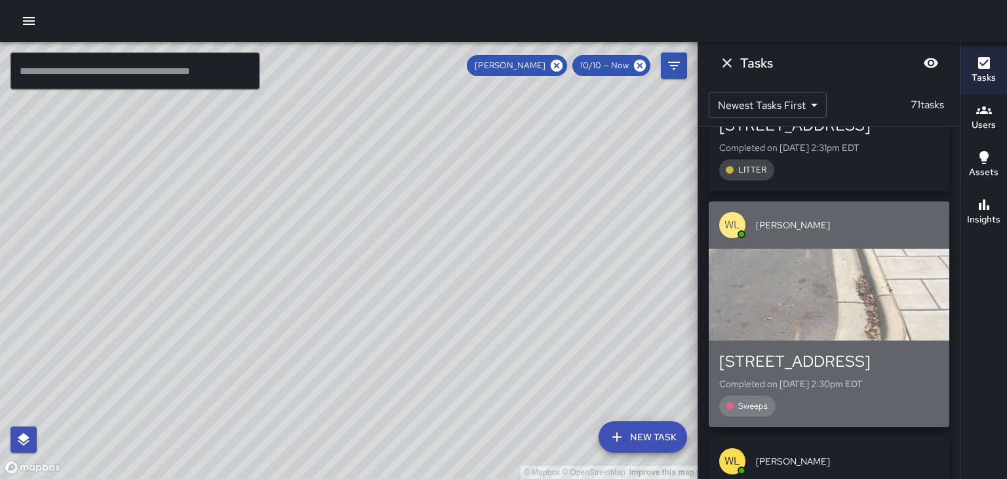
click at [890, 233] on div "[PERSON_NAME]" at bounding box center [829, 224] width 241 height 47
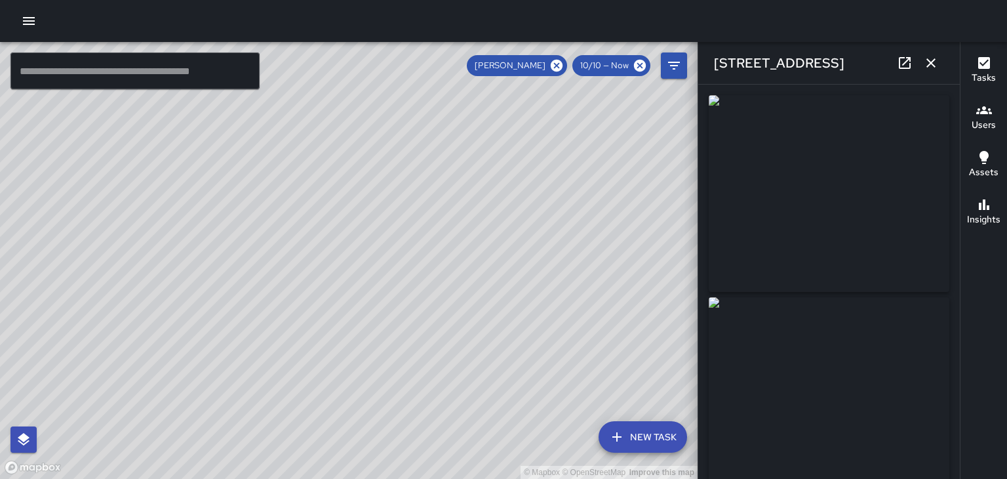
type input "**********"
click at [936, 68] on icon "button" at bounding box center [931, 63] width 16 height 16
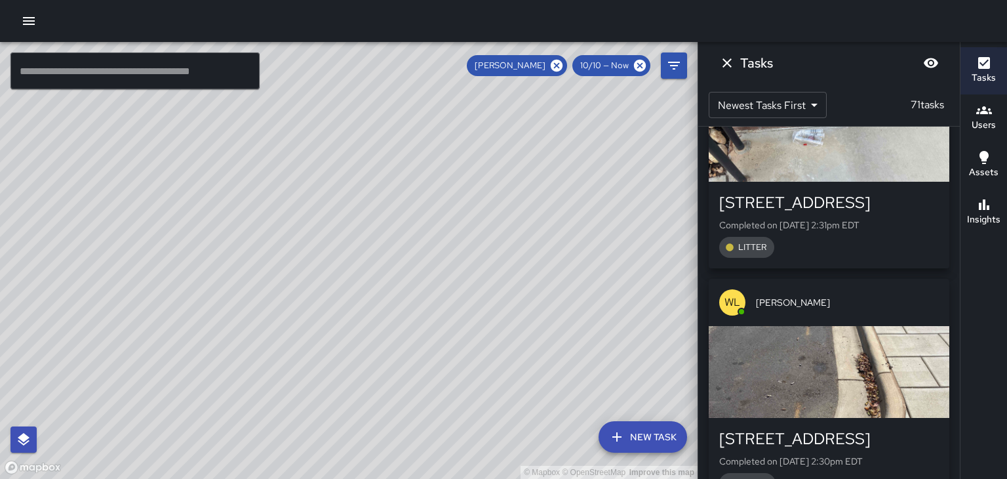
scroll to position [0, 0]
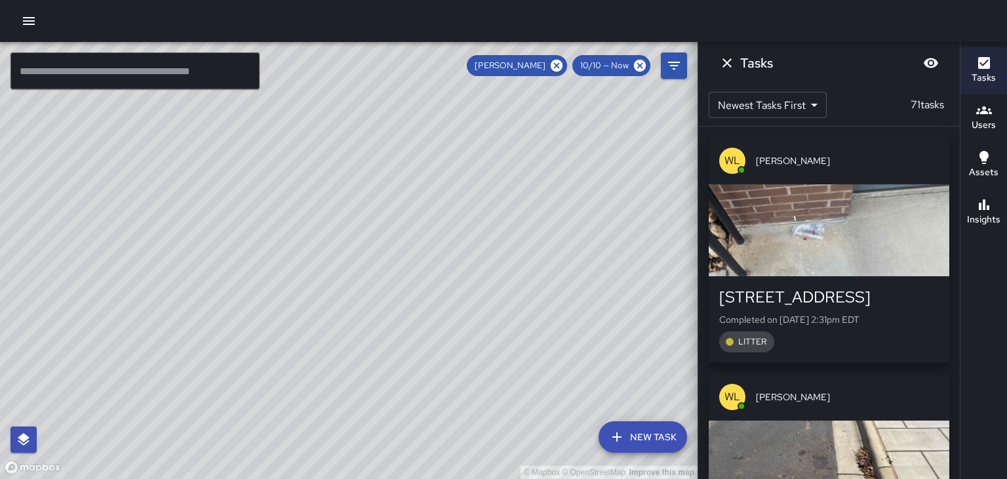
click at [920, 407] on div "[PERSON_NAME]" at bounding box center [829, 396] width 241 height 47
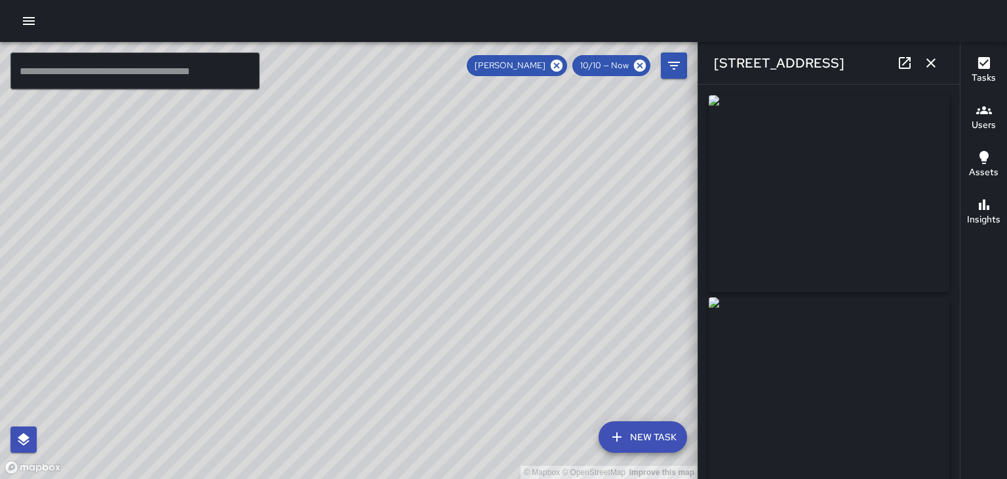
click at [935, 61] on icon "button" at bounding box center [931, 63] width 16 height 16
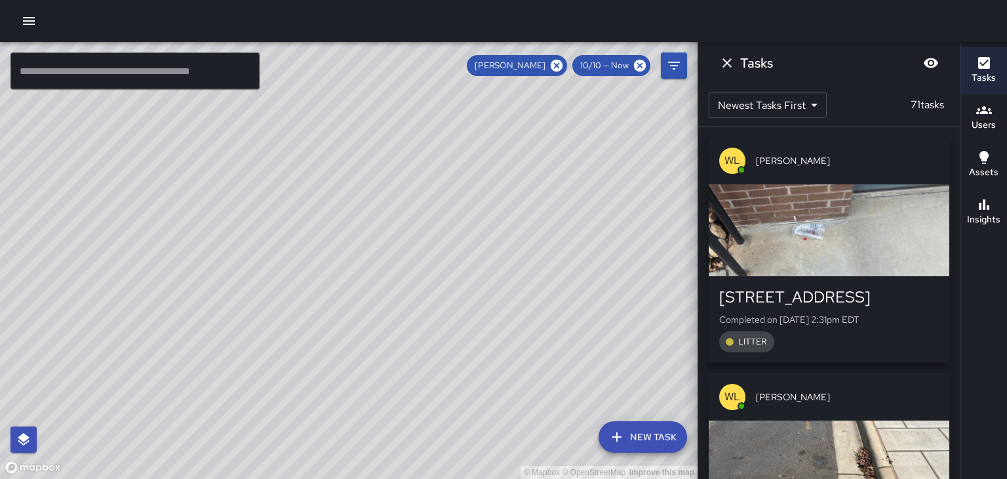
click at [873, 157] on span "[PERSON_NAME]" at bounding box center [847, 160] width 183 height 13
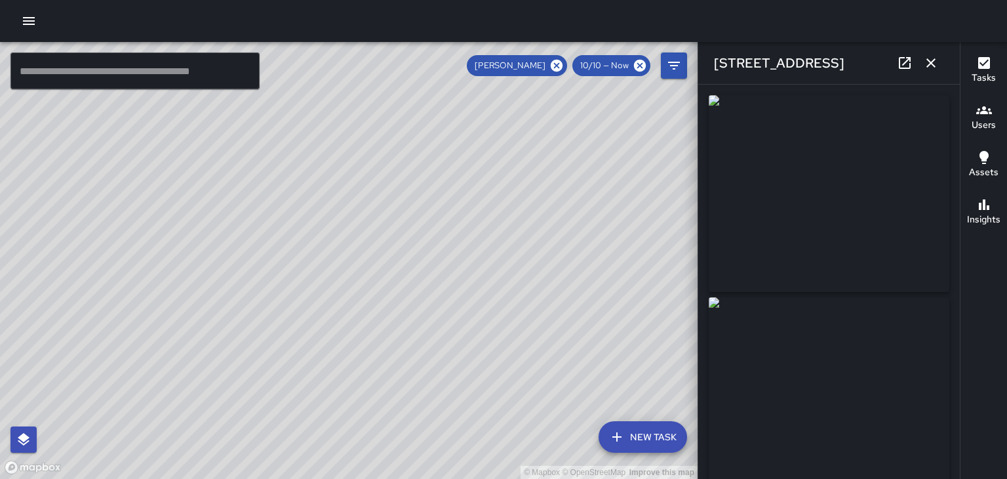
type input "**********"
click at [936, 64] on icon "button" at bounding box center [931, 63] width 16 height 16
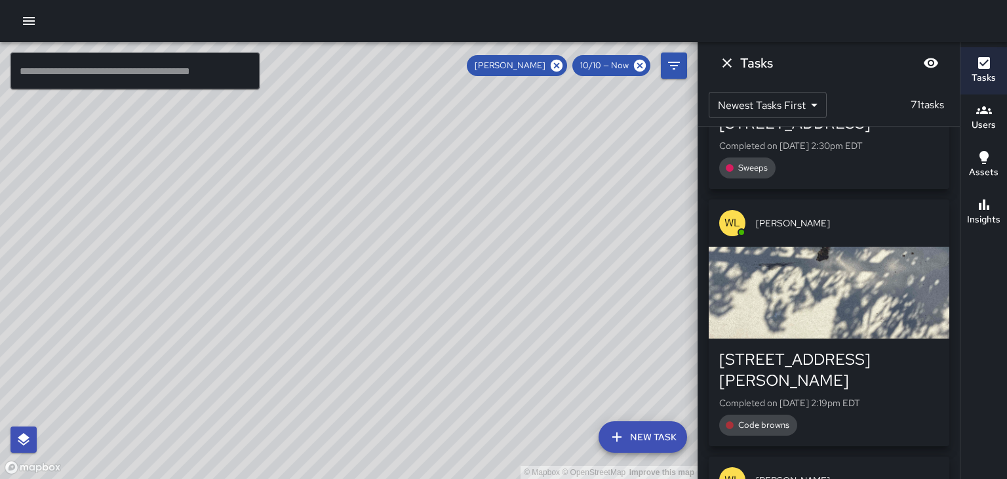
scroll to position [412, 0]
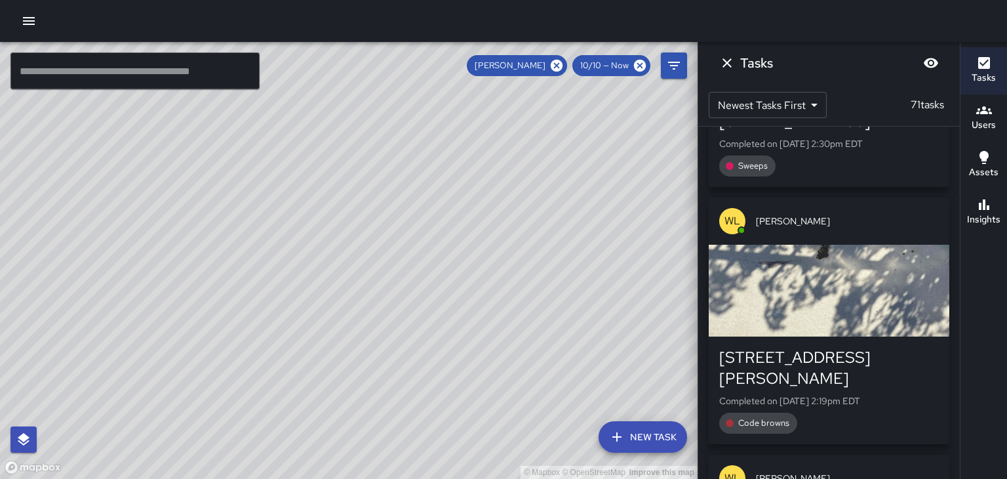
click at [858, 223] on span "[PERSON_NAME]" at bounding box center [847, 220] width 183 height 13
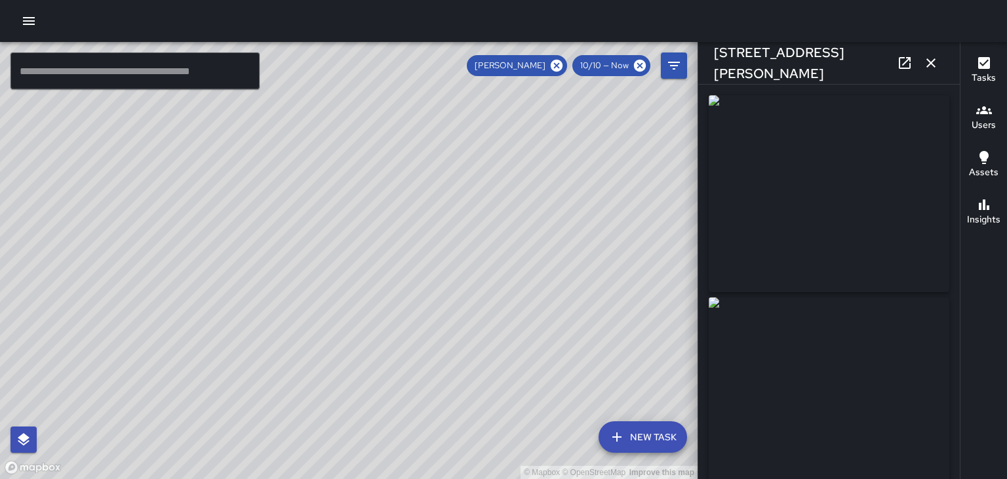
scroll to position [1, 0]
click at [932, 67] on icon "button" at bounding box center [931, 63] width 16 height 16
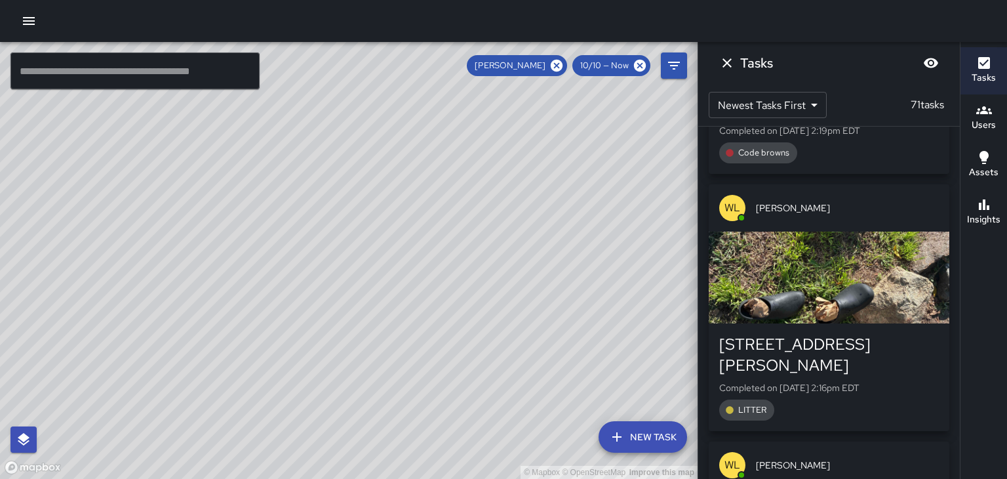
scroll to position [683, 0]
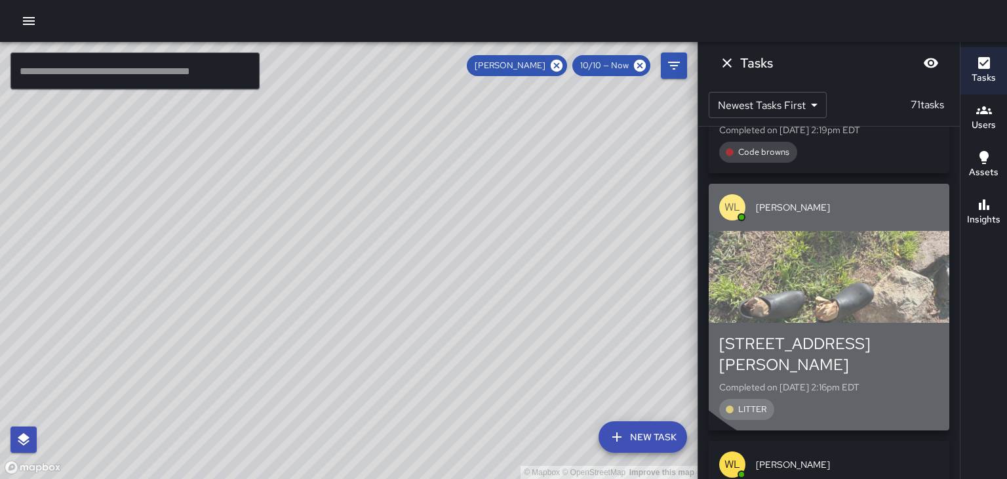
click at [873, 201] on span "[PERSON_NAME]" at bounding box center [847, 207] width 183 height 13
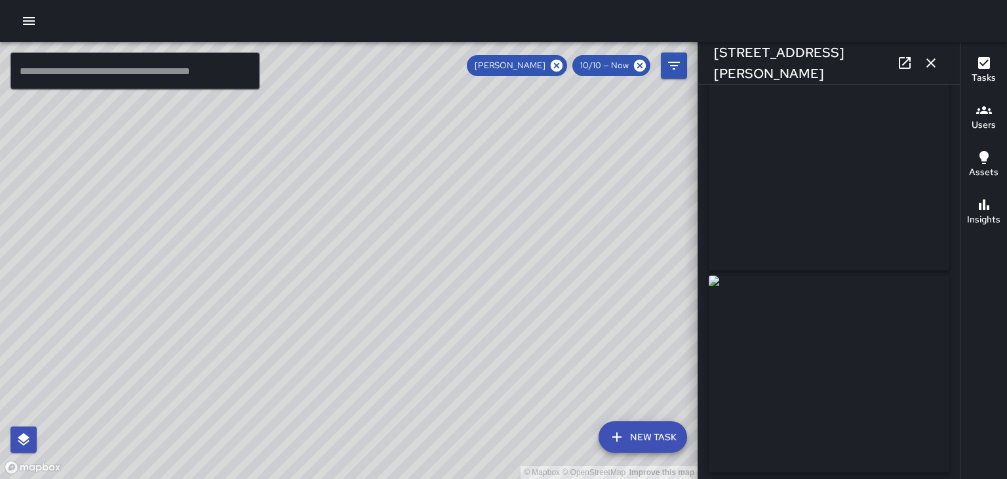
scroll to position [24, 0]
click at [936, 68] on icon "button" at bounding box center [931, 63] width 16 height 16
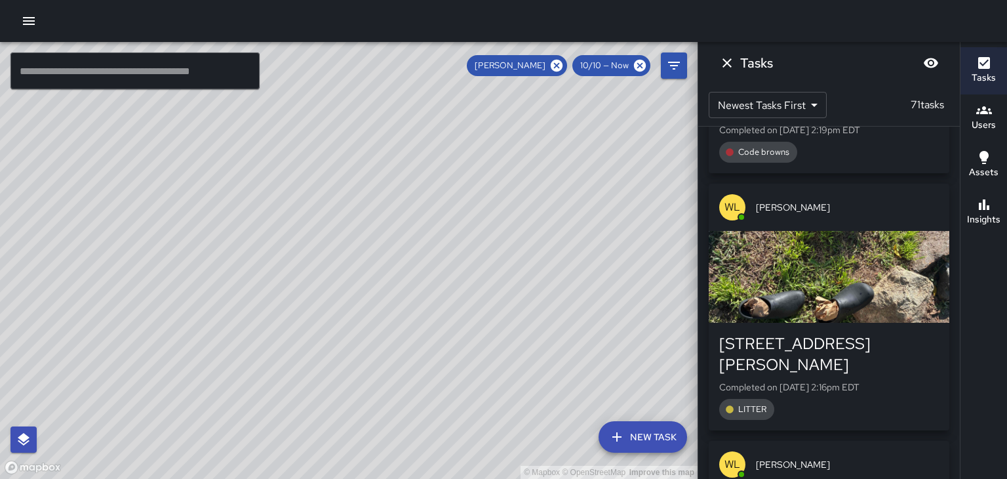
click at [934, 68] on div "Tasks" at bounding box center [829, 63] width 262 height 42
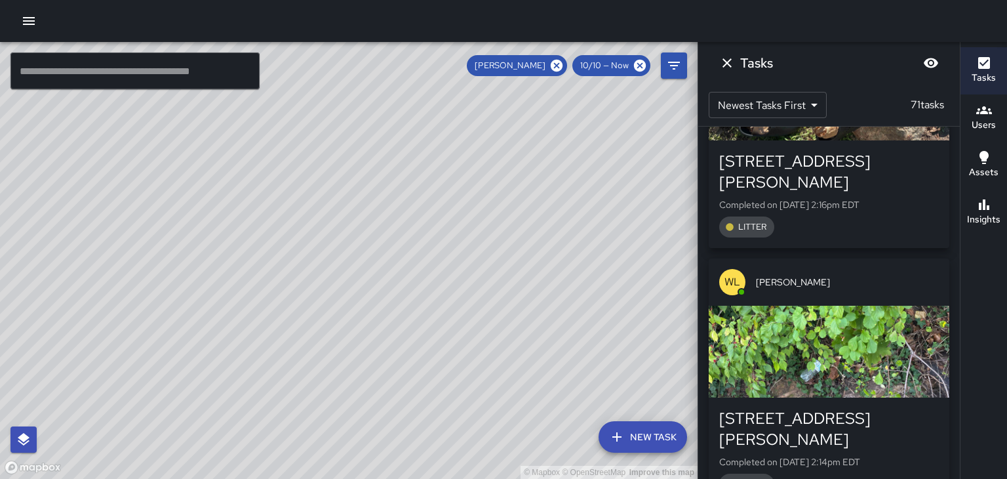
scroll to position [866, 0]
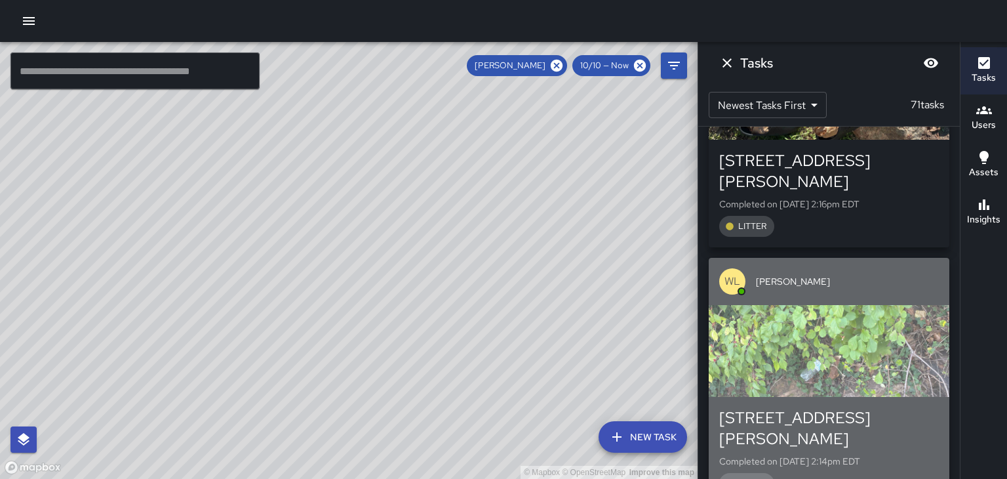
click at [885, 275] on span "[PERSON_NAME]" at bounding box center [847, 281] width 183 height 13
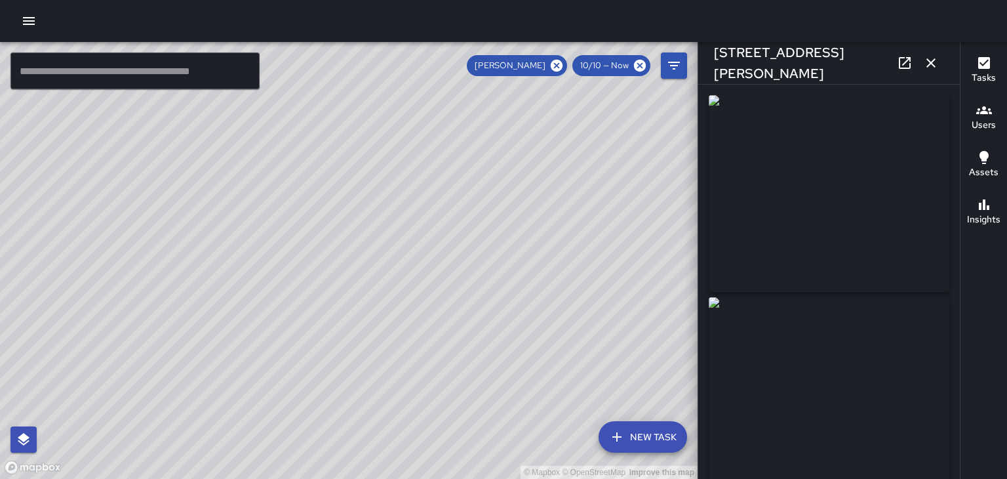
click at [942, 64] on button "button" at bounding box center [931, 63] width 26 height 26
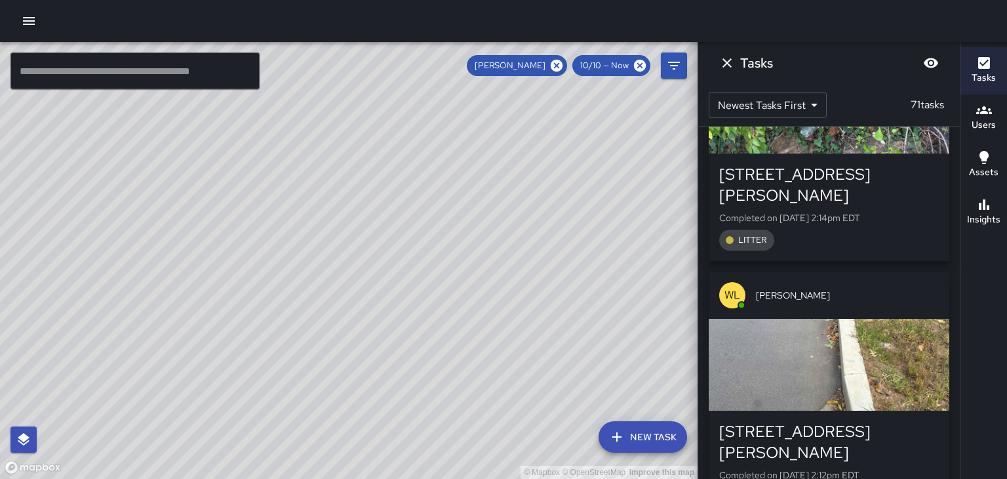
scroll to position [1109, 0]
click at [883, 271] on div "[PERSON_NAME]" at bounding box center [829, 294] width 241 height 47
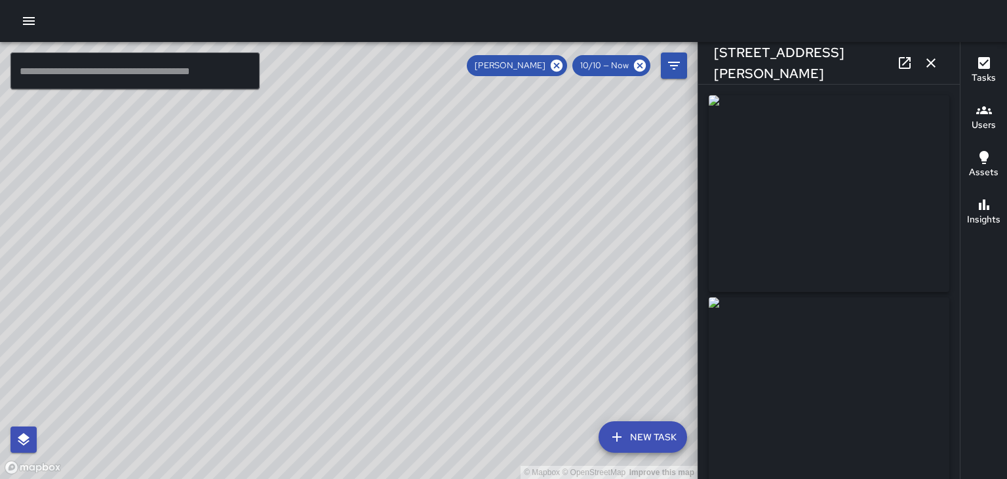
click at [937, 71] on button "button" at bounding box center [931, 63] width 26 height 26
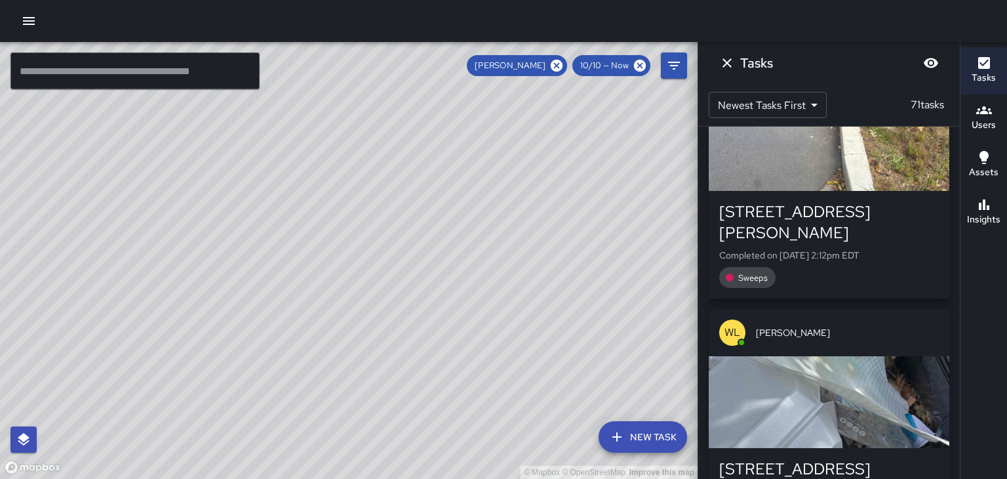
scroll to position [1342, 0]
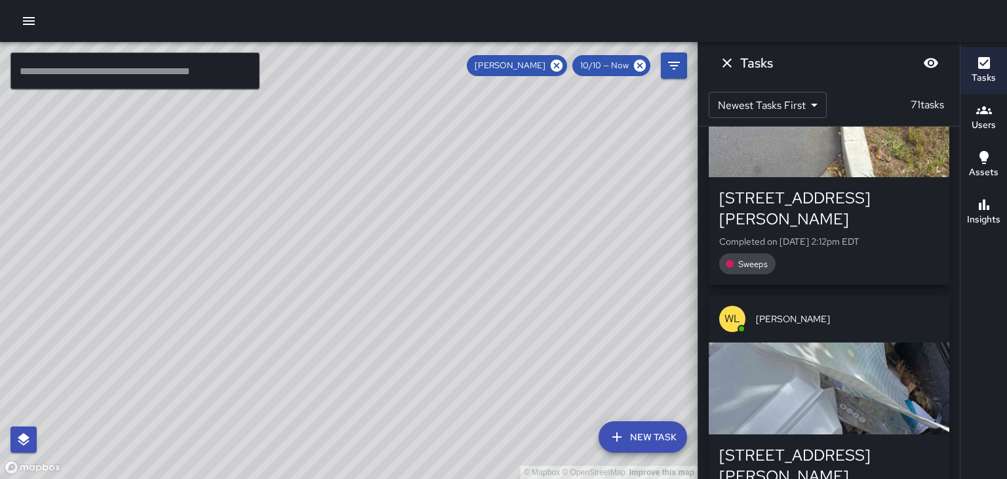
click at [856, 312] on span "[PERSON_NAME]" at bounding box center [847, 318] width 183 height 13
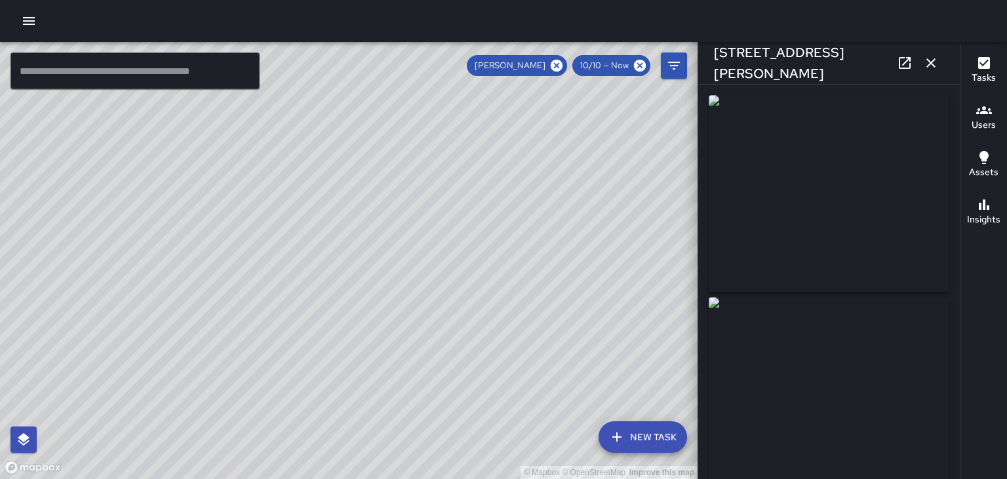
type input "**********"
click at [929, 68] on icon "button" at bounding box center [931, 63] width 16 height 16
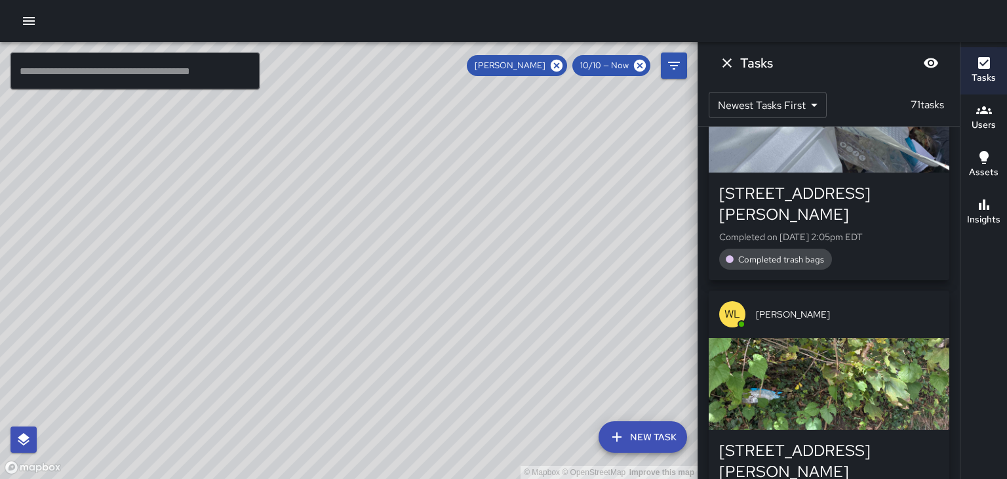
scroll to position [1608, 0]
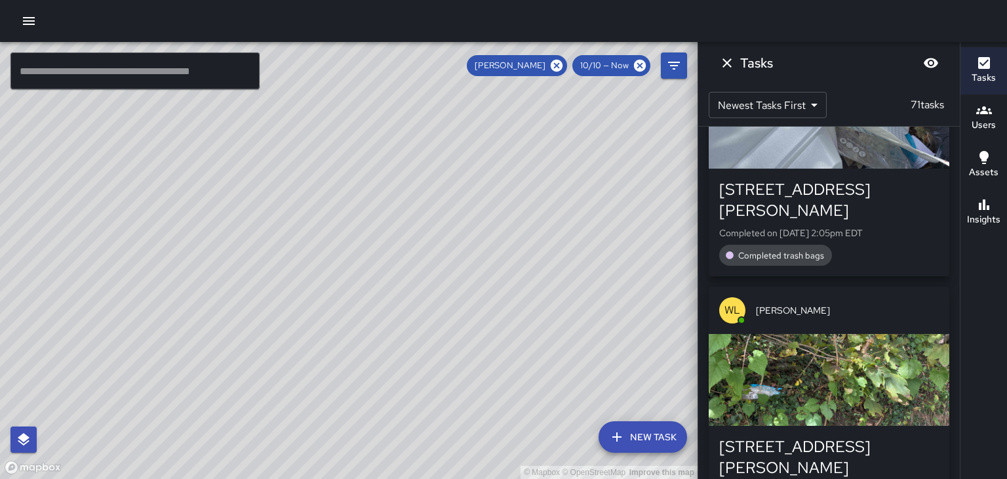
click at [873, 304] on span "[PERSON_NAME]" at bounding box center [847, 310] width 183 height 13
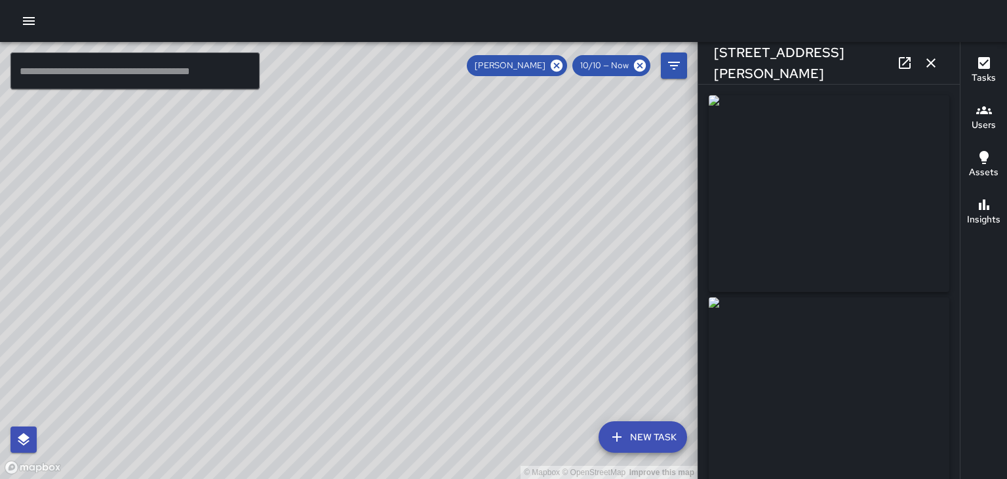
click at [936, 64] on icon "button" at bounding box center [931, 63] width 16 height 16
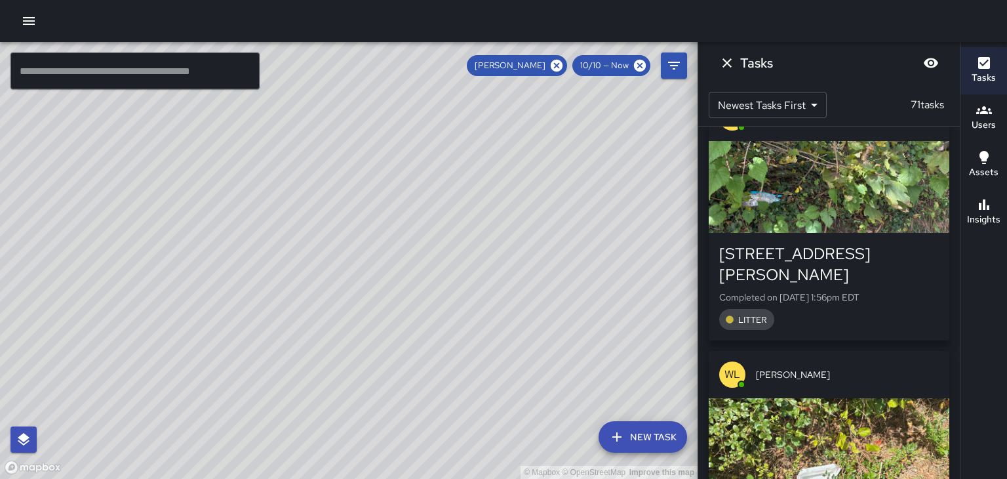
scroll to position [1805, 0]
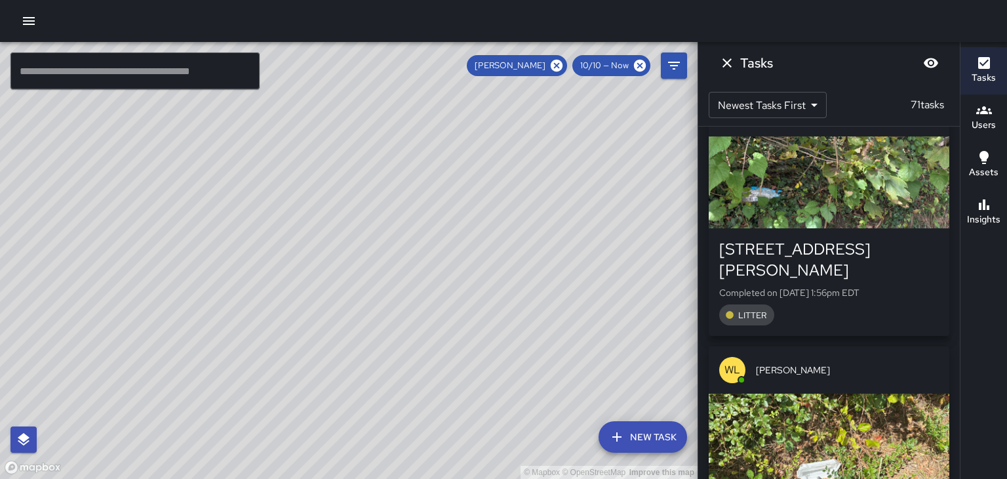
click at [886, 346] on div "[PERSON_NAME]" at bounding box center [829, 369] width 241 height 47
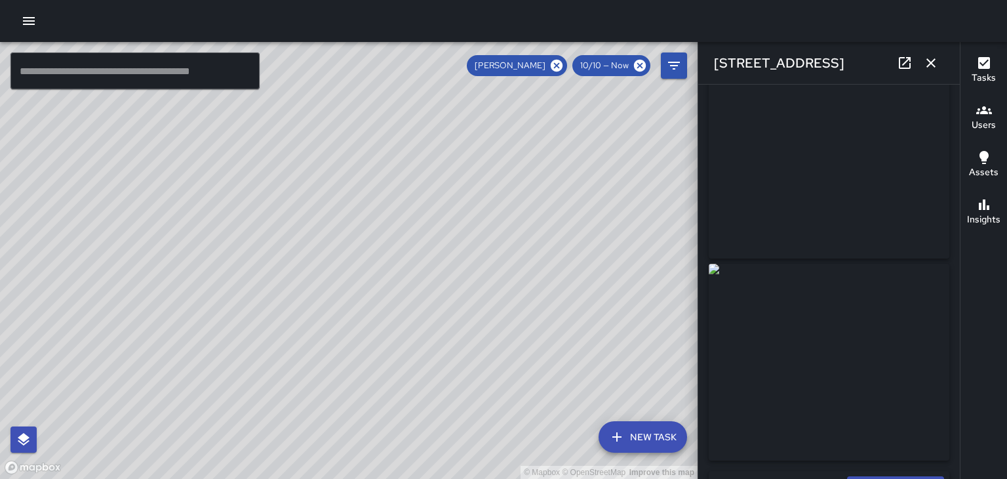
scroll to position [33, 0]
click at [938, 70] on icon "button" at bounding box center [931, 63] width 16 height 16
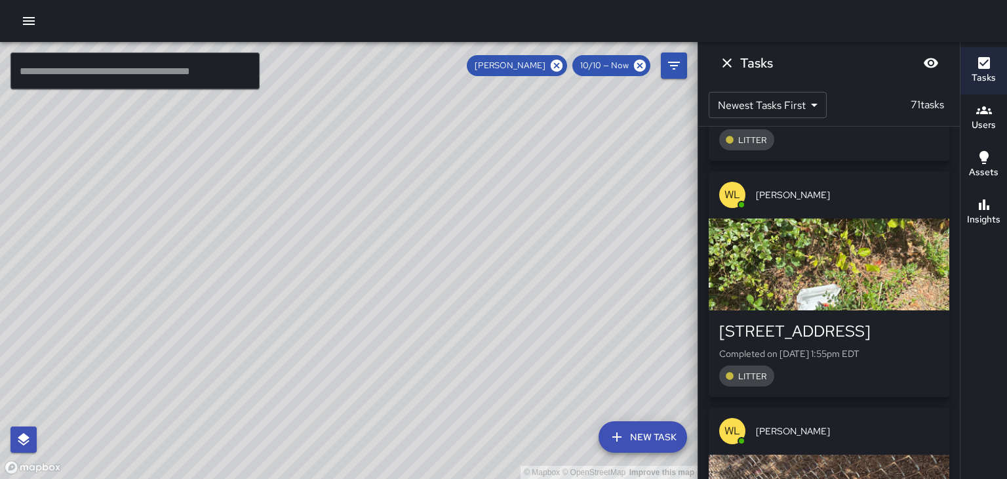
scroll to position [1991, 0]
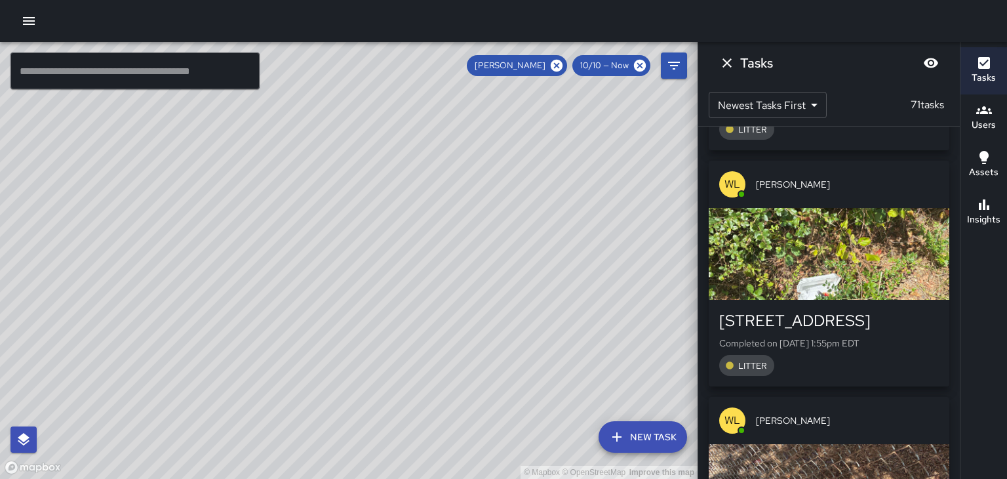
click at [877, 397] on div "[PERSON_NAME]" at bounding box center [829, 420] width 241 height 47
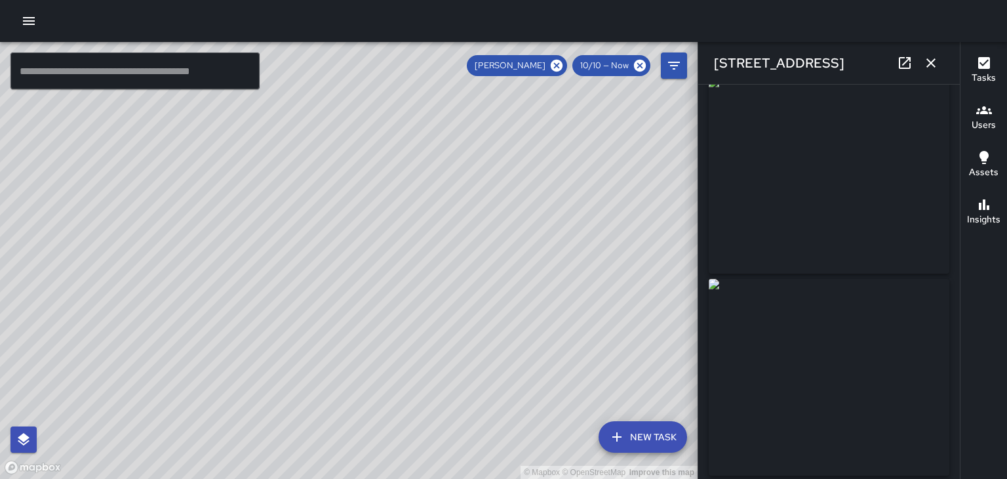
scroll to position [0, 0]
click at [939, 68] on button "button" at bounding box center [931, 63] width 26 height 26
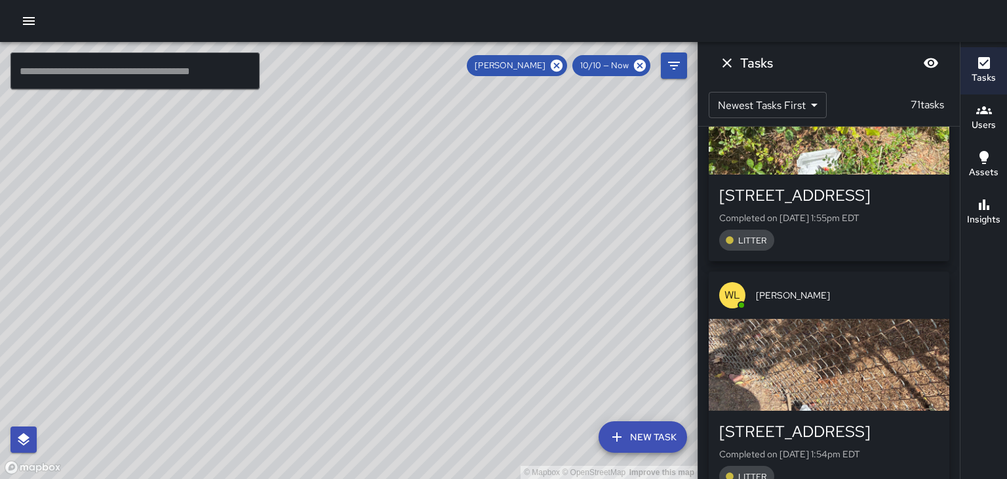
scroll to position [2117, 0]
click at [877, 287] on span "[PERSON_NAME]" at bounding box center [847, 293] width 183 height 13
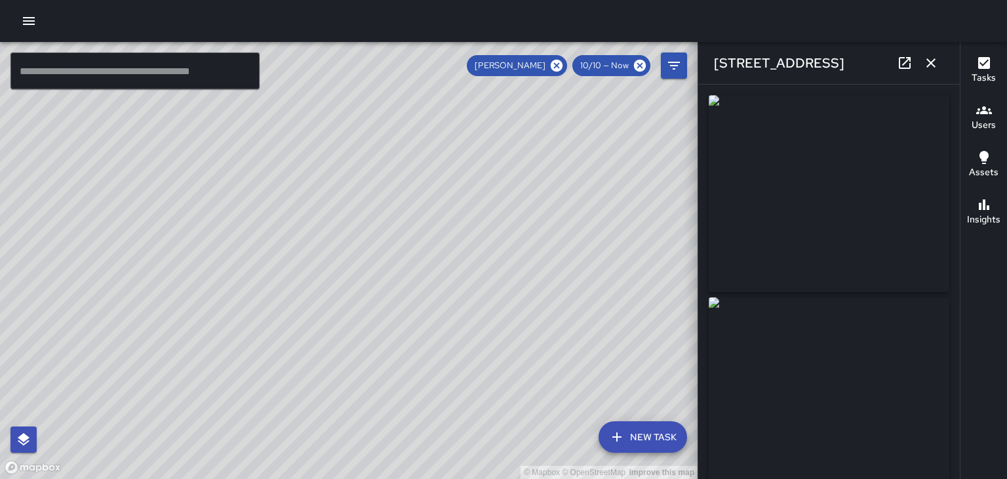
click at [940, 66] on button "button" at bounding box center [931, 63] width 26 height 26
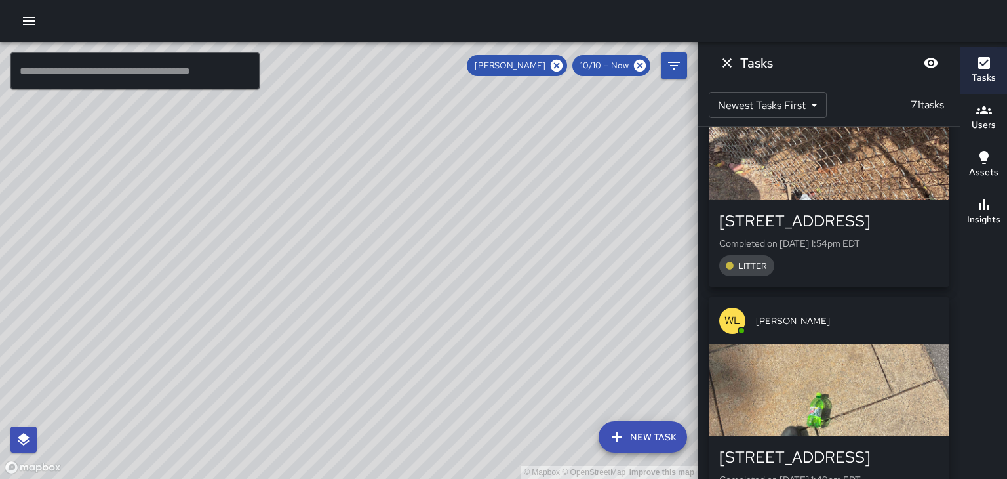
scroll to position [2327, 0]
click at [896, 313] on span "[PERSON_NAME]" at bounding box center [847, 319] width 183 height 13
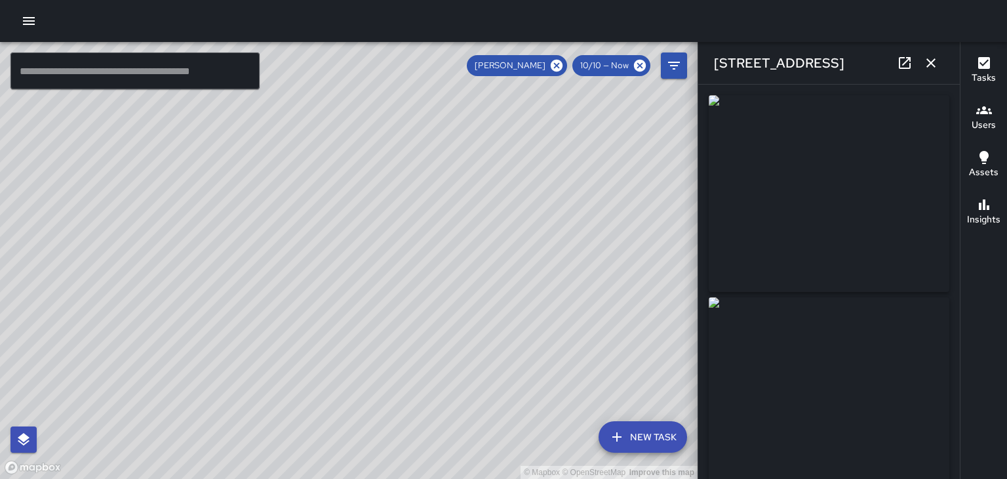
type input "**********"
click at [942, 71] on button "button" at bounding box center [931, 63] width 26 height 26
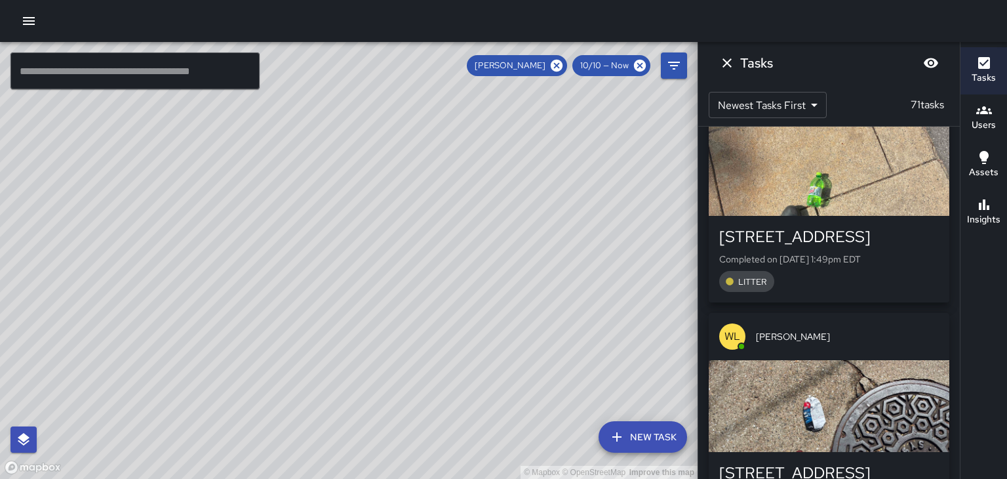
scroll to position [2552, 0]
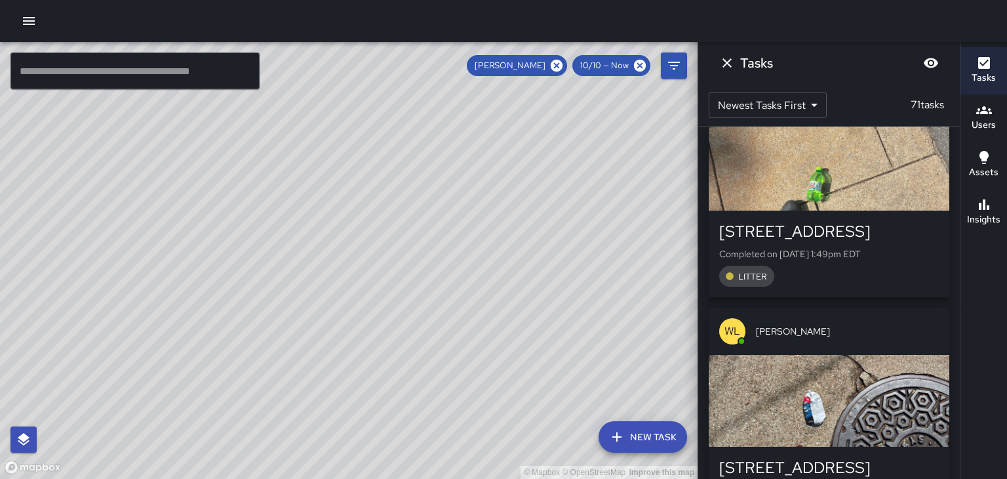
click at [887, 308] on div "[PERSON_NAME]" at bounding box center [829, 331] width 241 height 47
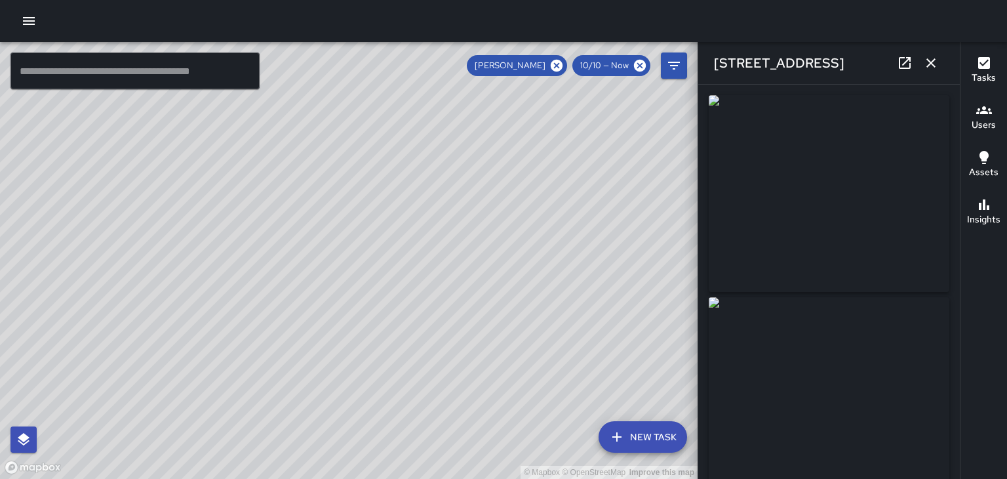
type input "**********"
click at [932, 73] on button "button" at bounding box center [931, 63] width 26 height 26
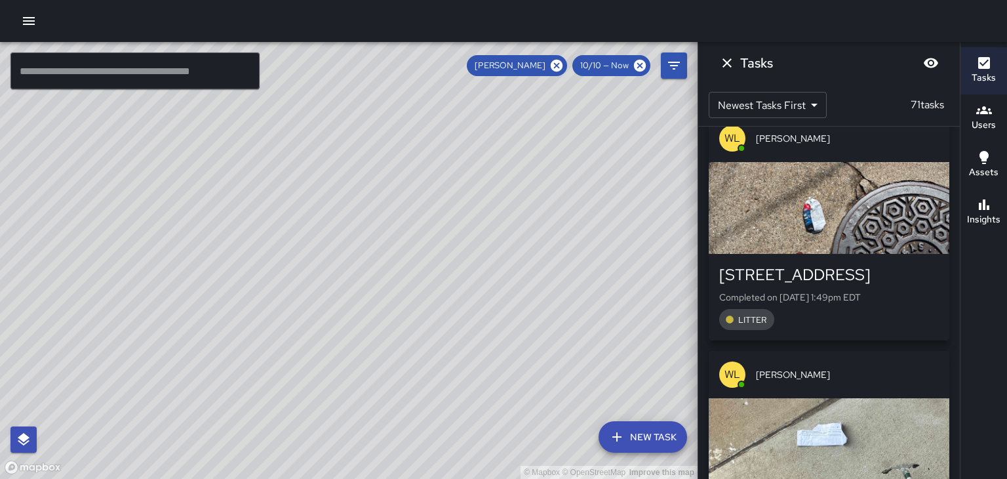
scroll to position [2751, 0]
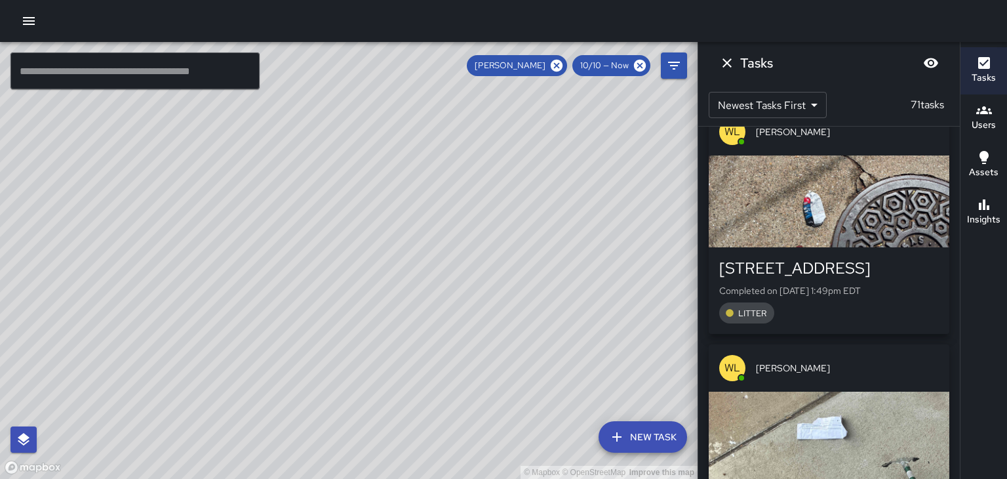
click at [875, 361] on span "[PERSON_NAME]" at bounding box center [847, 367] width 183 height 13
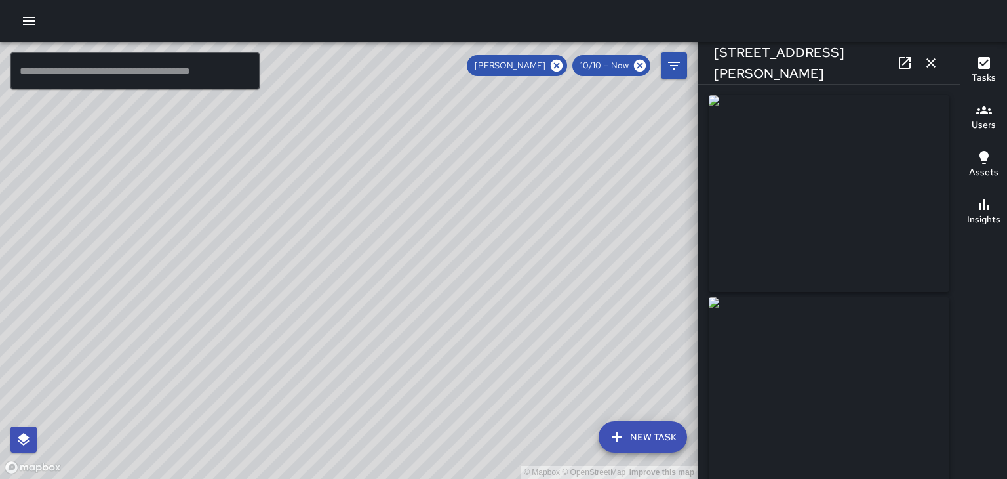
type input "**********"
click at [932, 74] on button "button" at bounding box center [931, 63] width 26 height 26
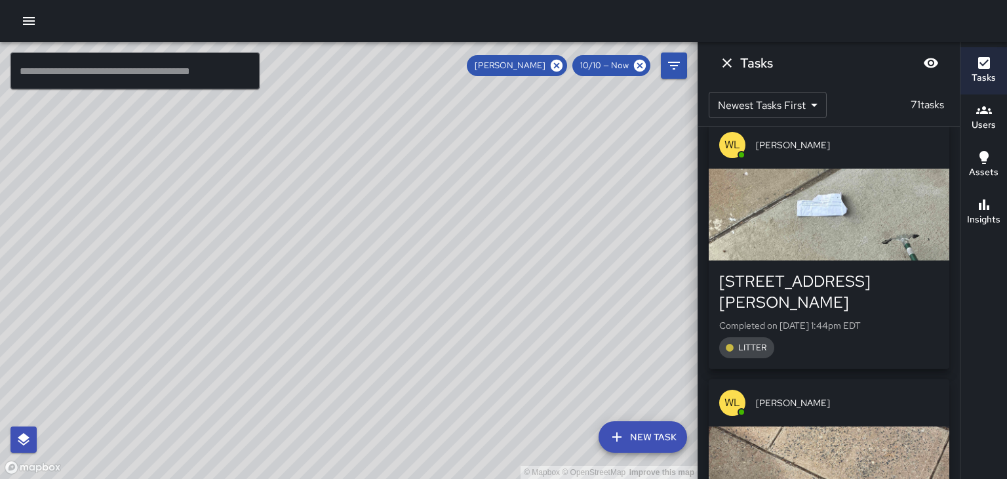
scroll to position [2986, 0]
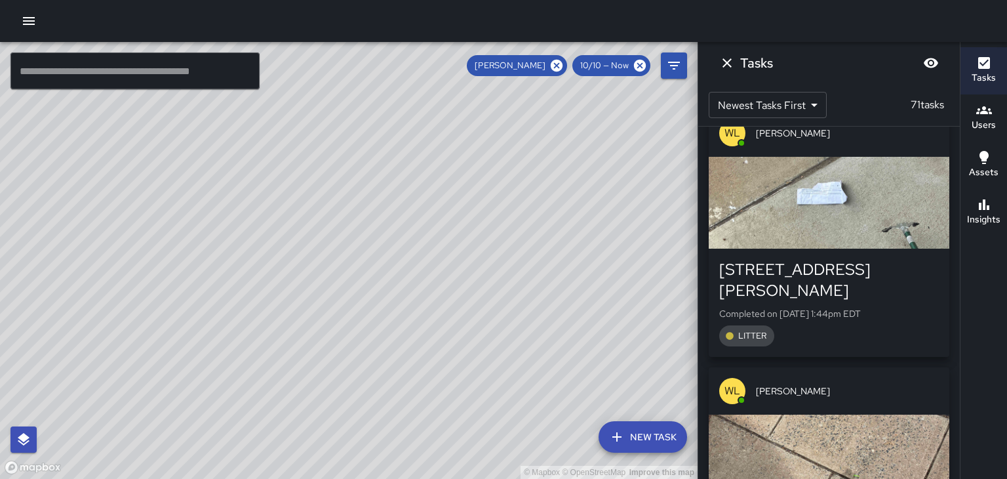
click at [867, 384] on span "[PERSON_NAME]" at bounding box center [847, 390] width 183 height 13
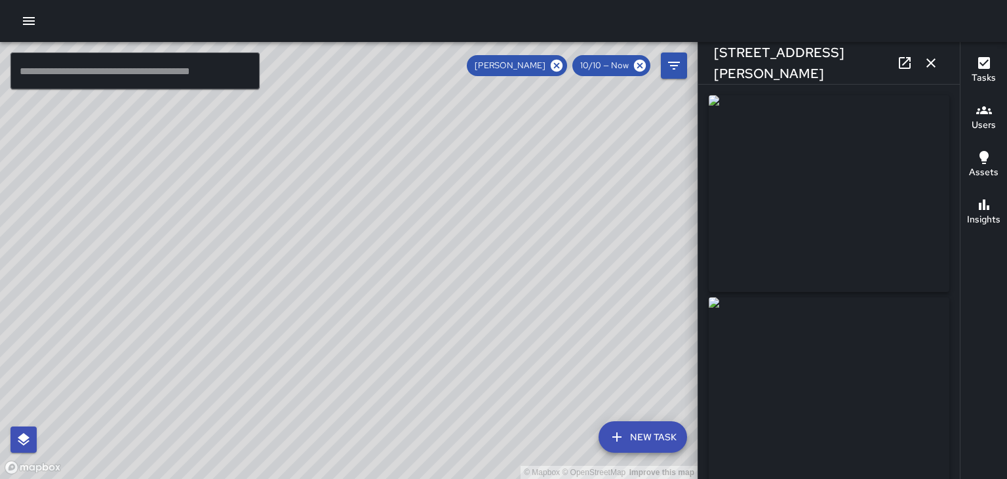
click at [942, 73] on div "[STREET_ADDRESS][PERSON_NAME]" at bounding box center [829, 63] width 262 height 42
click at [934, 63] on icon "button" at bounding box center [931, 63] width 16 height 16
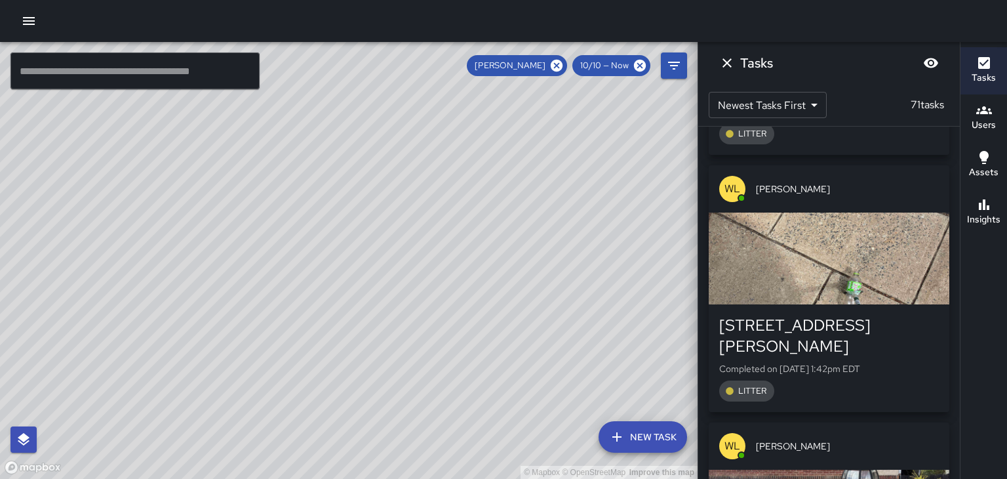
scroll to position [3191, 0]
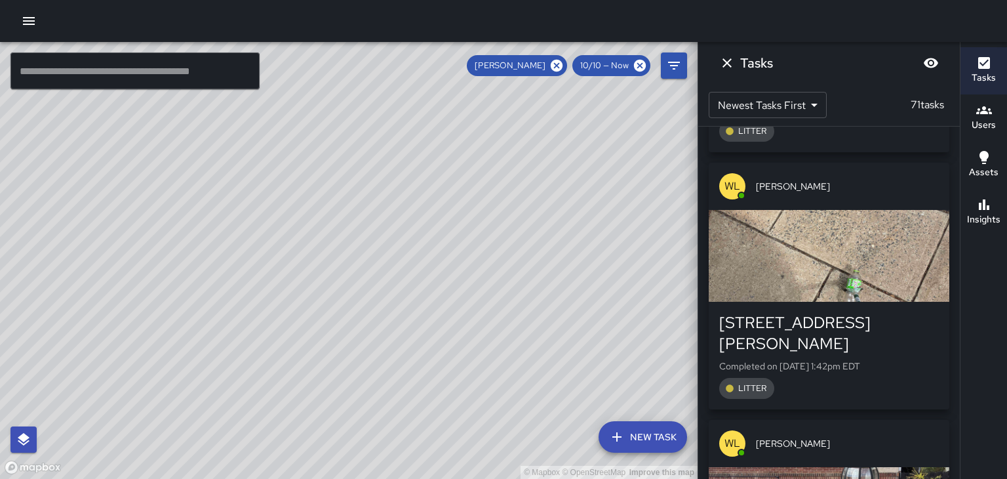
click at [885, 437] on span "[PERSON_NAME]" at bounding box center [847, 443] width 183 height 13
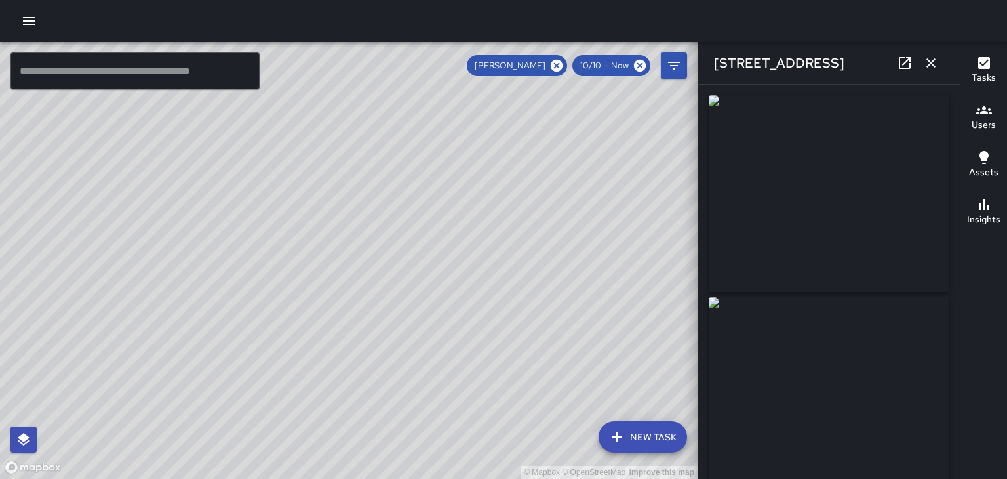
type input "**********"
click at [935, 67] on icon "button" at bounding box center [931, 63] width 16 height 16
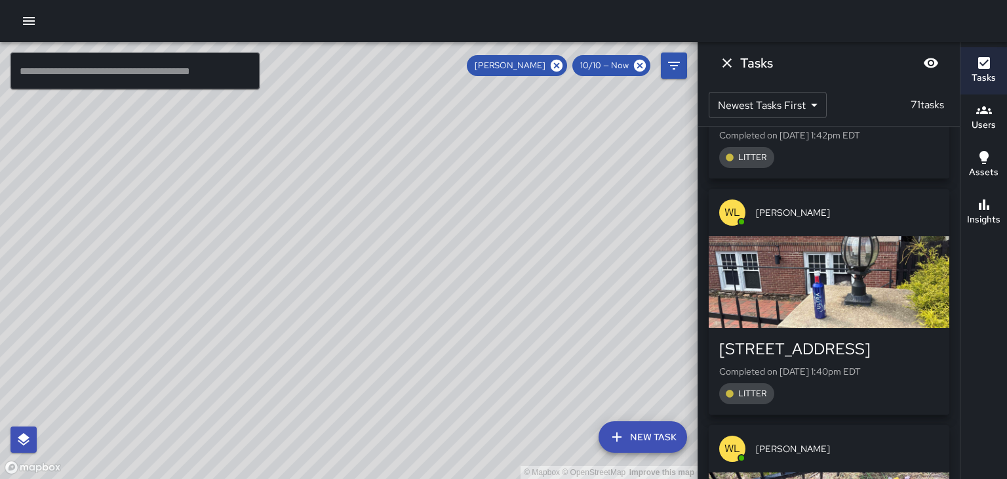
scroll to position [3446, 0]
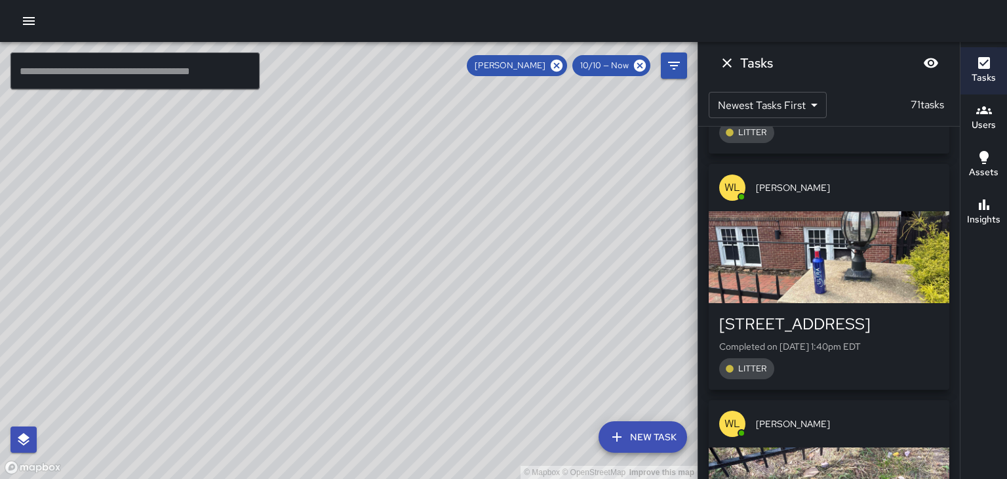
click at [875, 417] on span "[PERSON_NAME]" at bounding box center [847, 423] width 183 height 13
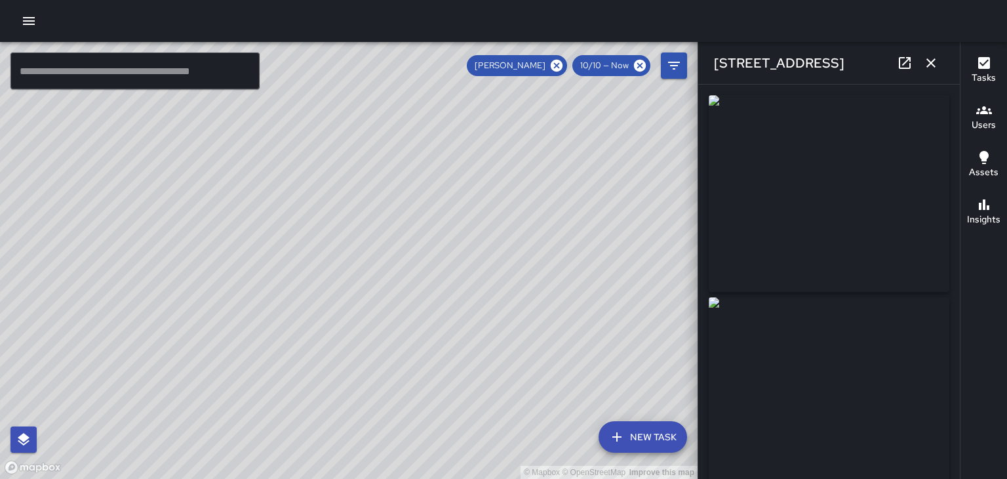
type input "**********"
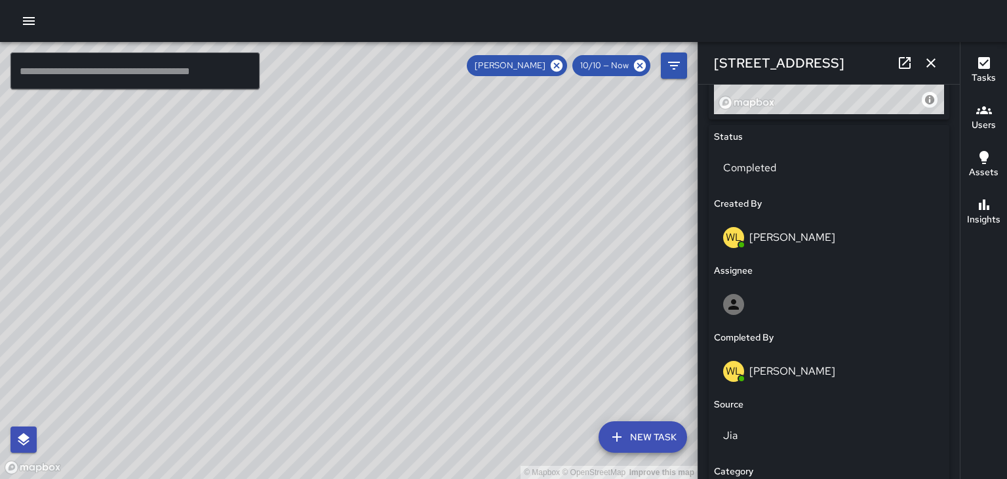
scroll to position [608, 0]
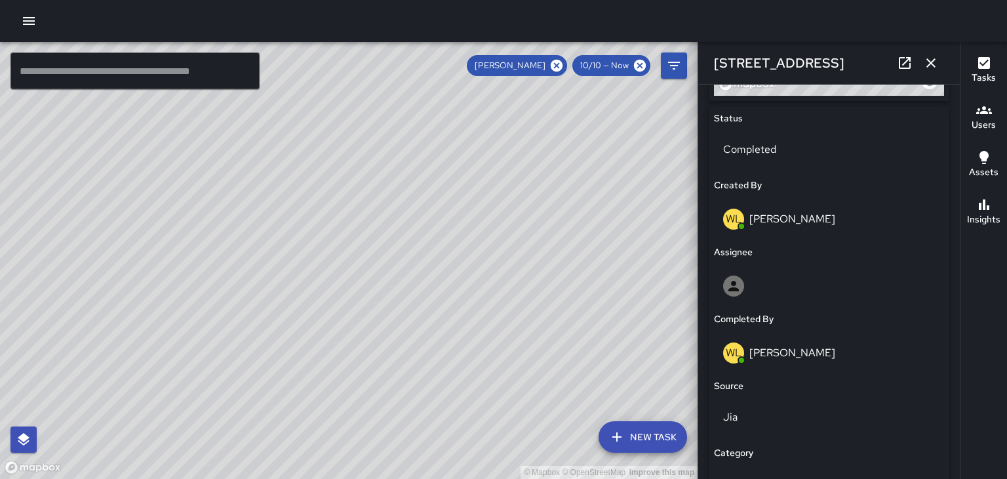
click at [936, 66] on icon "button" at bounding box center [931, 63] width 16 height 16
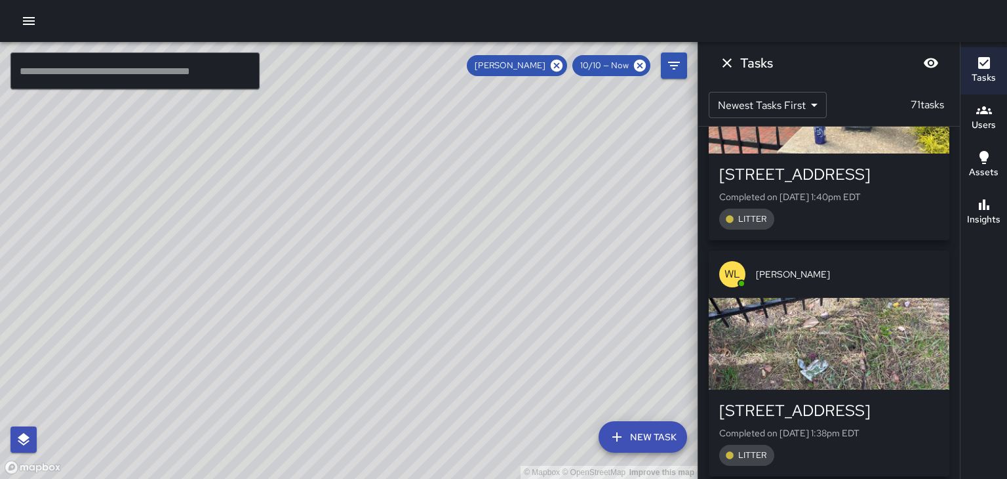
scroll to position [3640, 0]
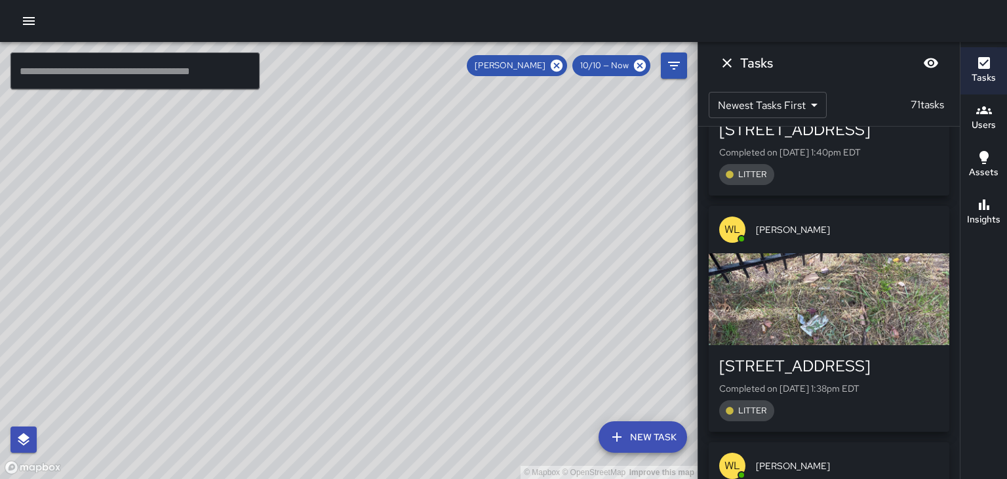
click at [900, 442] on div "[PERSON_NAME]" at bounding box center [829, 465] width 241 height 47
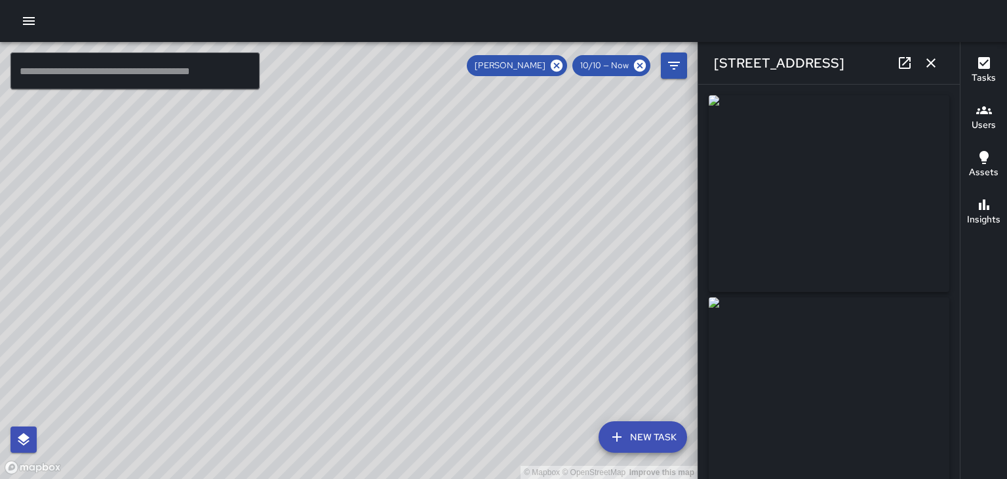
type input "**********"
click at [935, 66] on icon "button" at bounding box center [930, 62] width 9 height 9
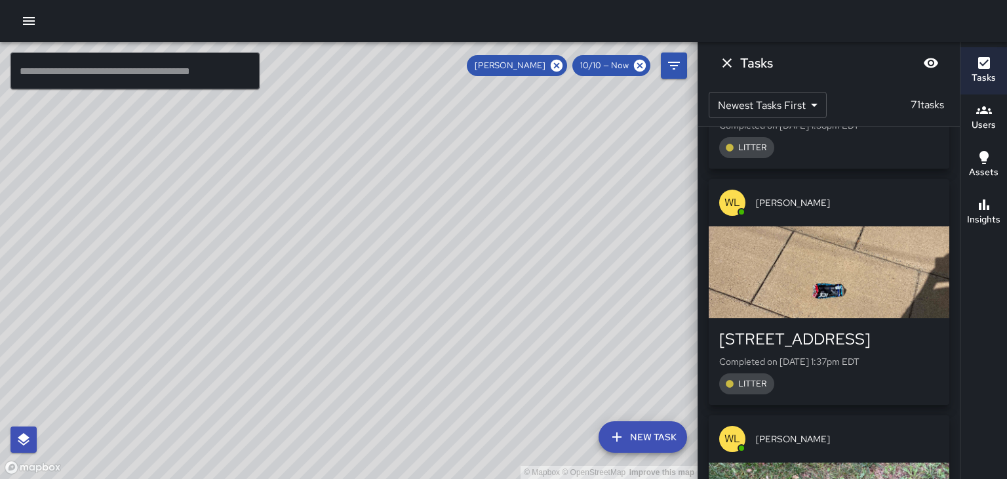
scroll to position [3910, 0]
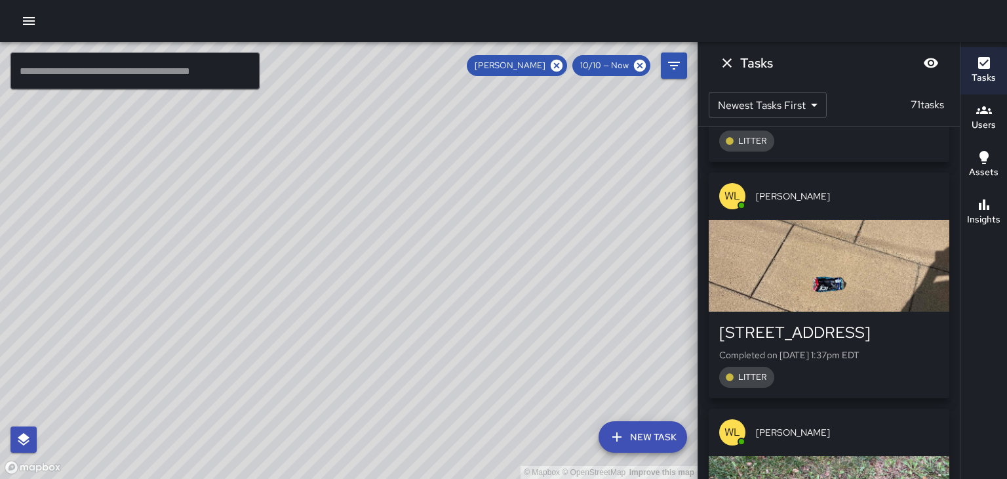
click at [897, 408] on div "[PERSON_NAME]" at bounding box center [829, 431] width 241 height 47
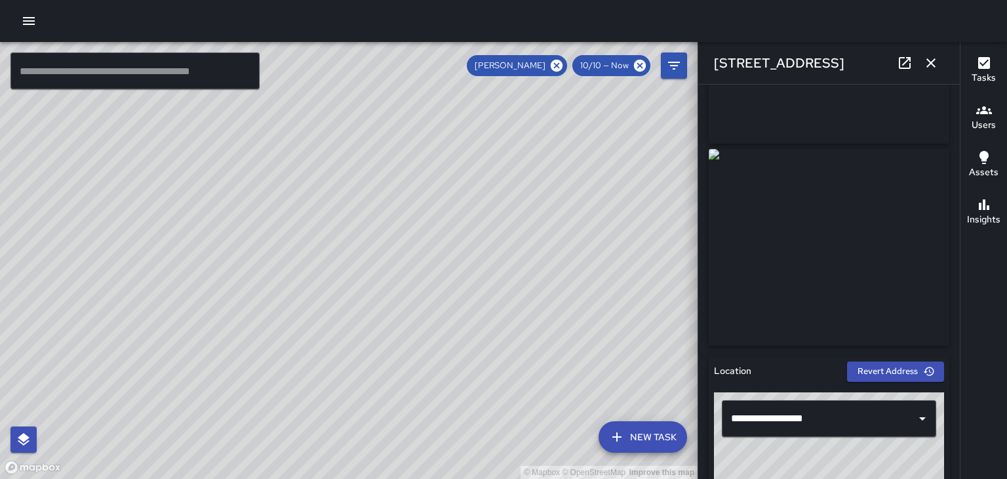
scroll to position [153, 0]
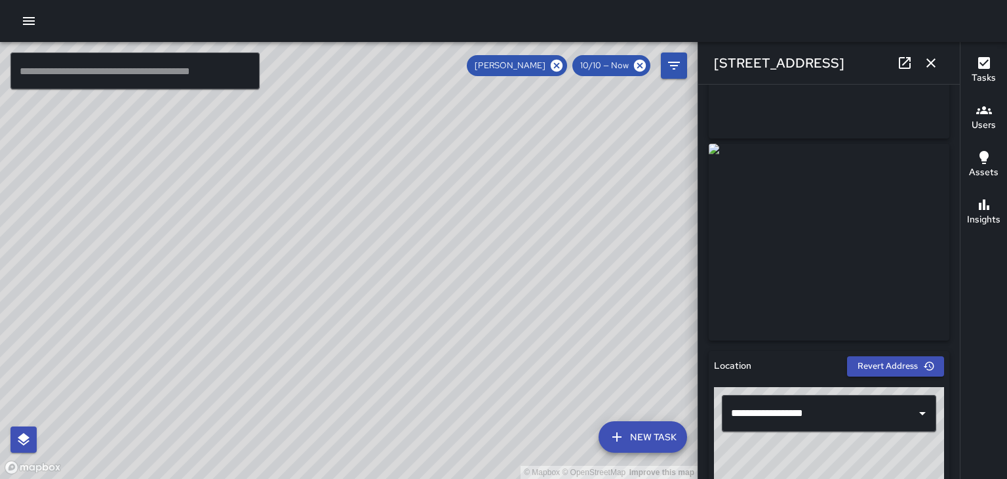
click at [939, 66] on button "button" at bounding box center [931, 63] width 26 height 26
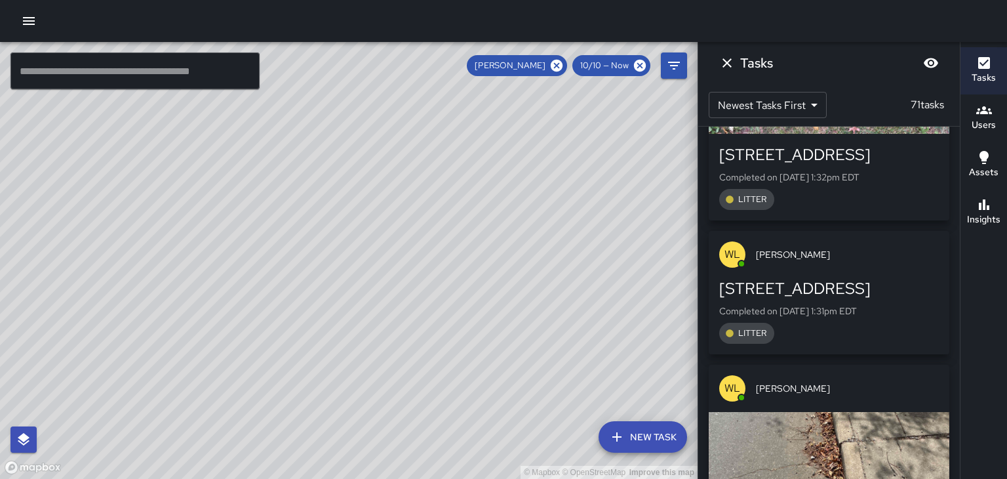
scroll to position [4324, 0]
click at [906, 381] on span "[PERSON_NAME]" at bounding box center [847, 387] width 183 height 13
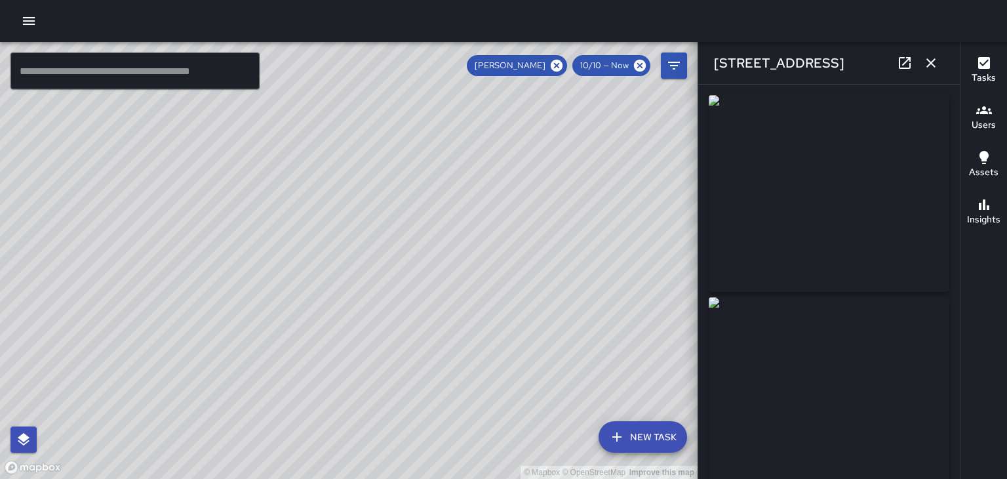
click at [936, 70] on icon "button" at bounding box center [931, 63] width 16 height 16
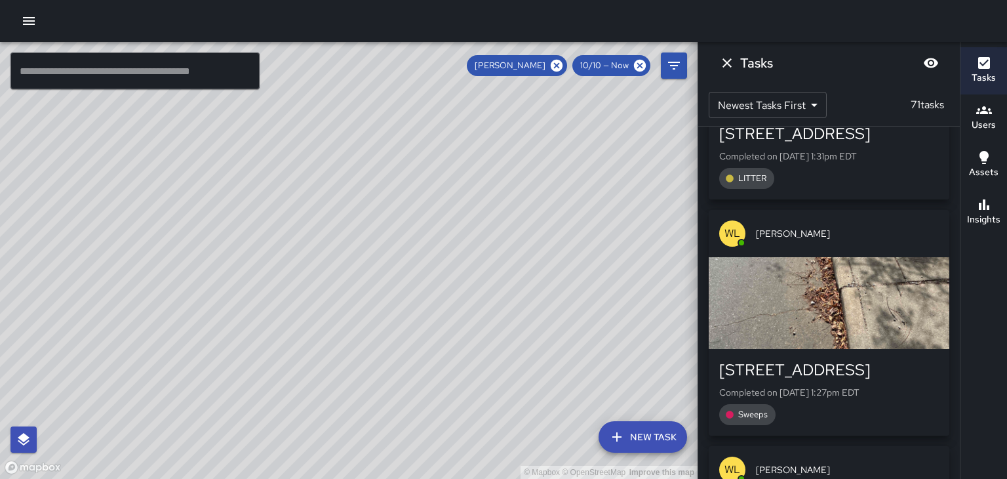
scroll to position [4488, 0]
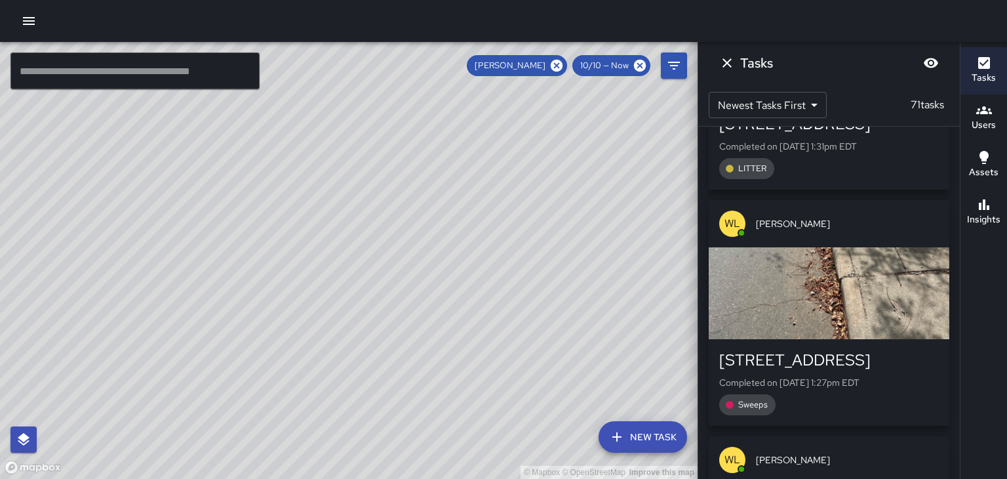
click at [902, 436] on div "[PERSON_NAME]" at bounding box center [829, 459] width 241 height 47
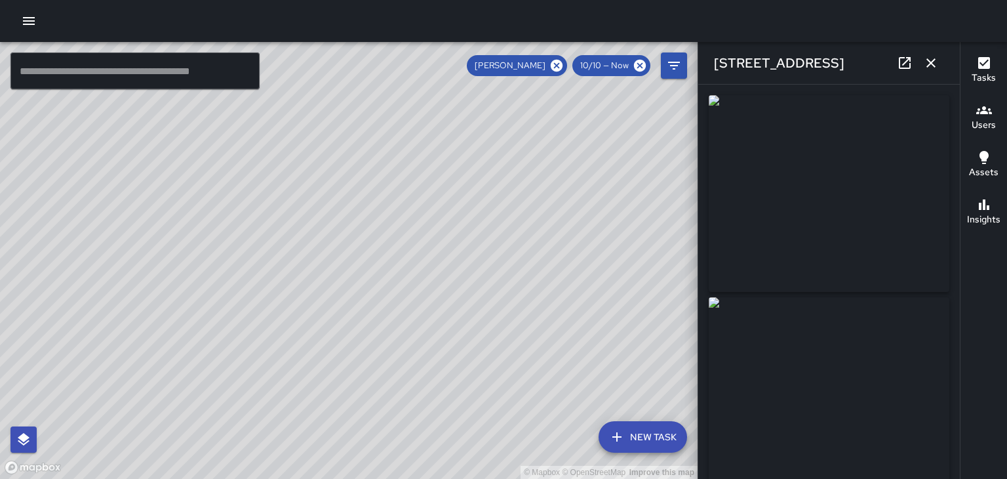
type input "**********"
click at [940, 74] on div "[STREET_ADDRESS]" at bounding box center [829, 63] width 262 height 42
click at [935, 71] on button "button" at bounding box center [931, 63] width 26 height 26
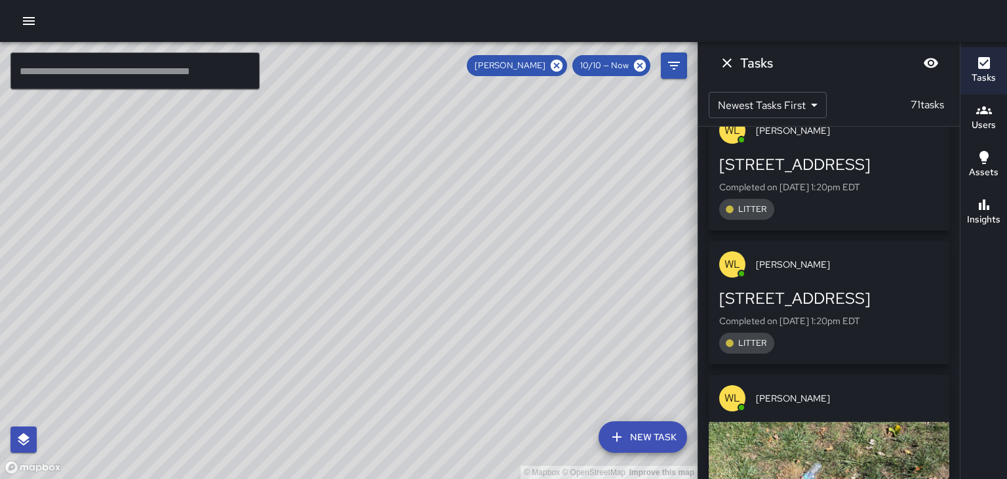
scroll to position [5063, 0]
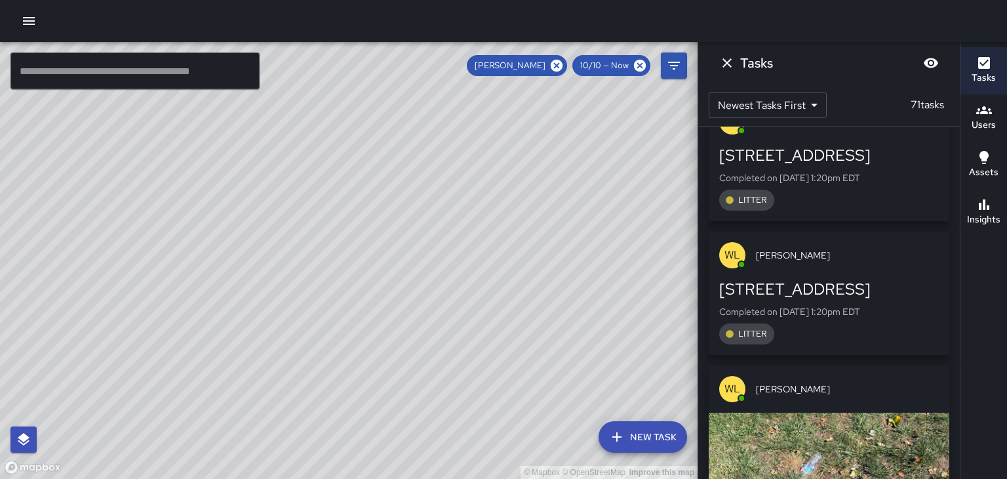
click at [906, 382] on span "[PERSON_NAME]" at bounding box center [847, 388] width 183 height 13
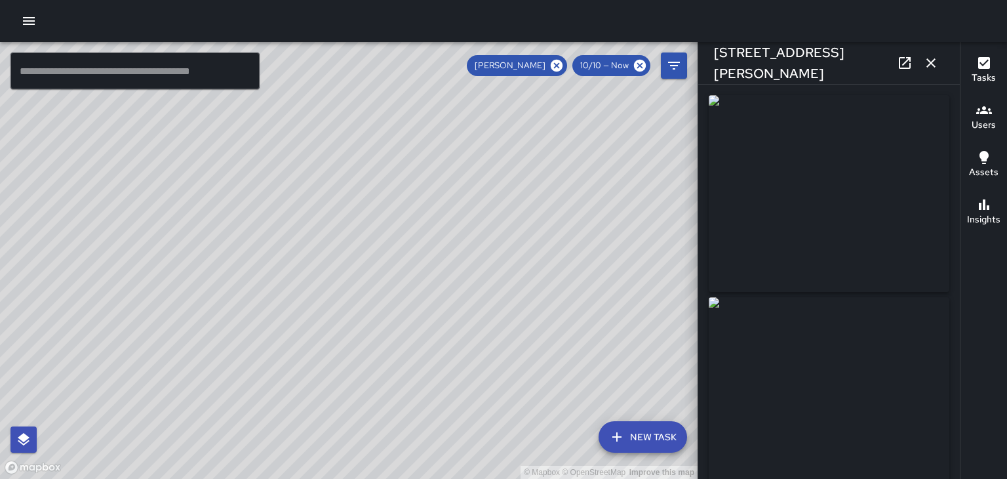
type input "**********"
click at [939, 68] on button "button" at bounding box center [931, 63] width 26 height 26
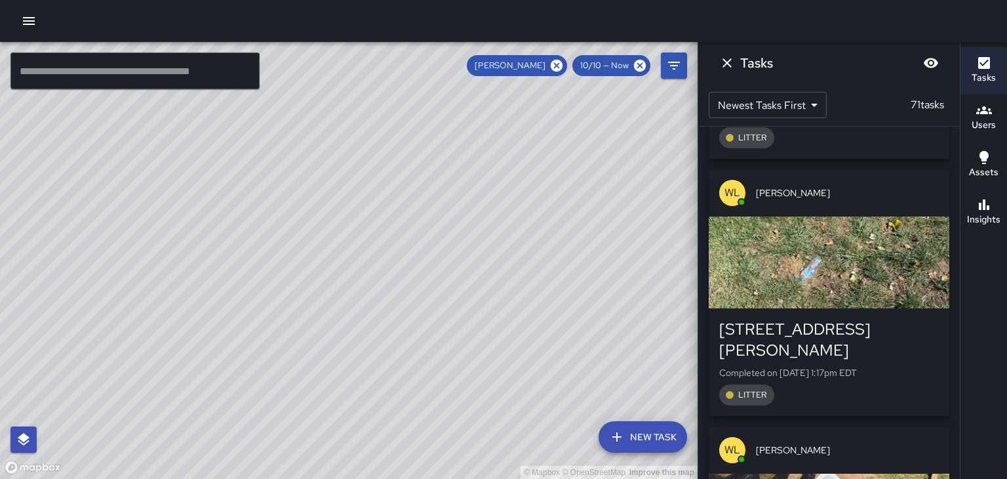
scroll to position [5277, 0]
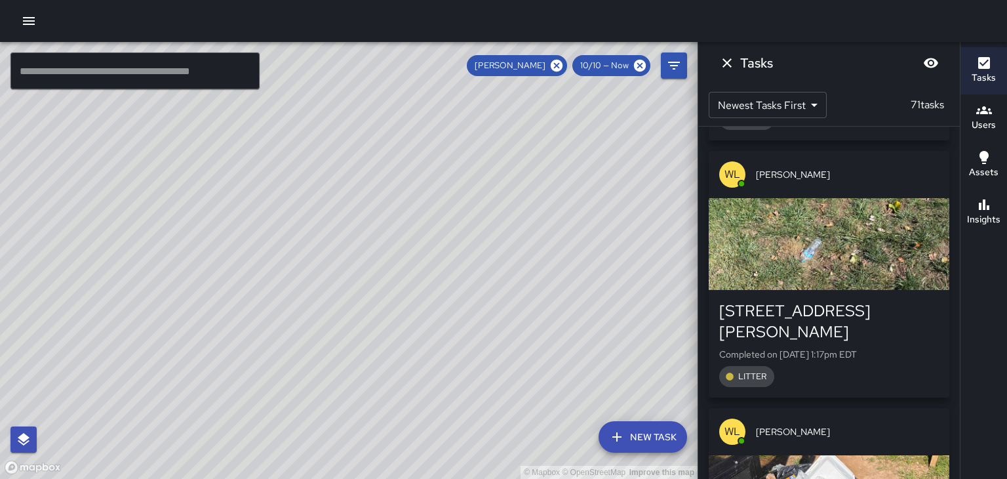
click at [896, 408] on div "[PERSON_NAME]" at bounding box center [829, 431] width 241 height 47
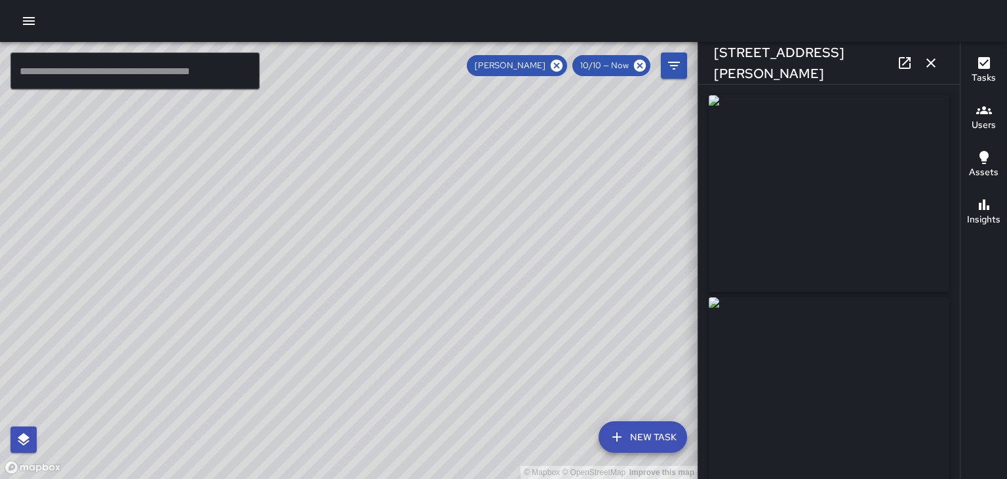
click at [939, 69] on button "button" at bounding box center [931, 63] width 26 height 26
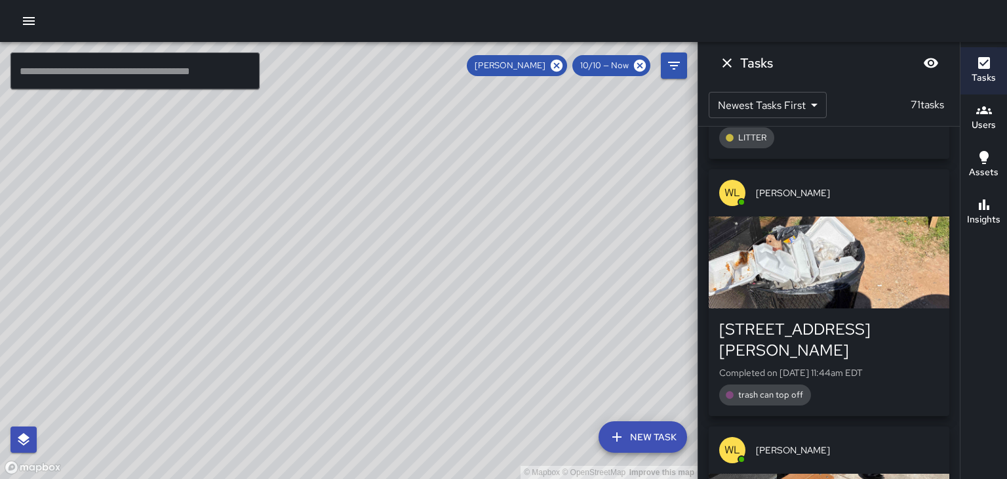
scroll to position [5517, 0]
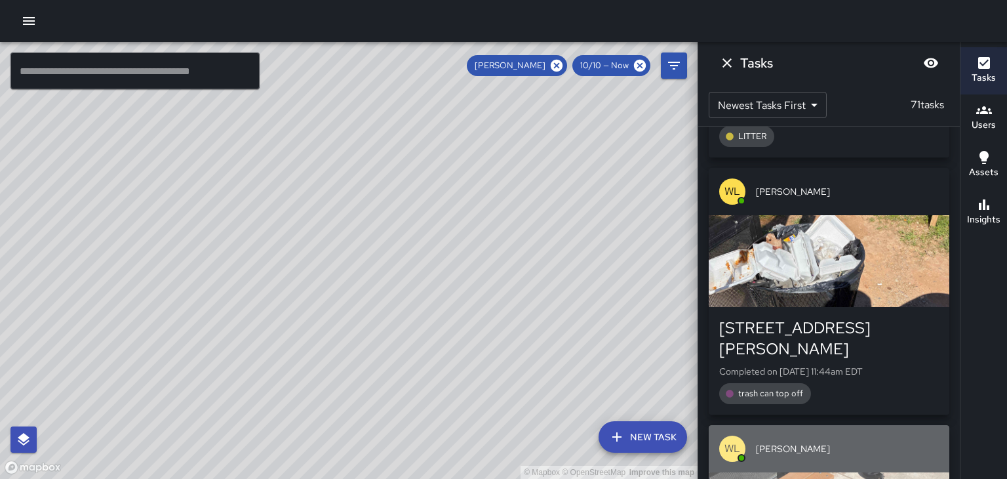
click at [902, 442] on span "[PERSON_NAME]" at bounding box center [847, 448] width 183 height 13
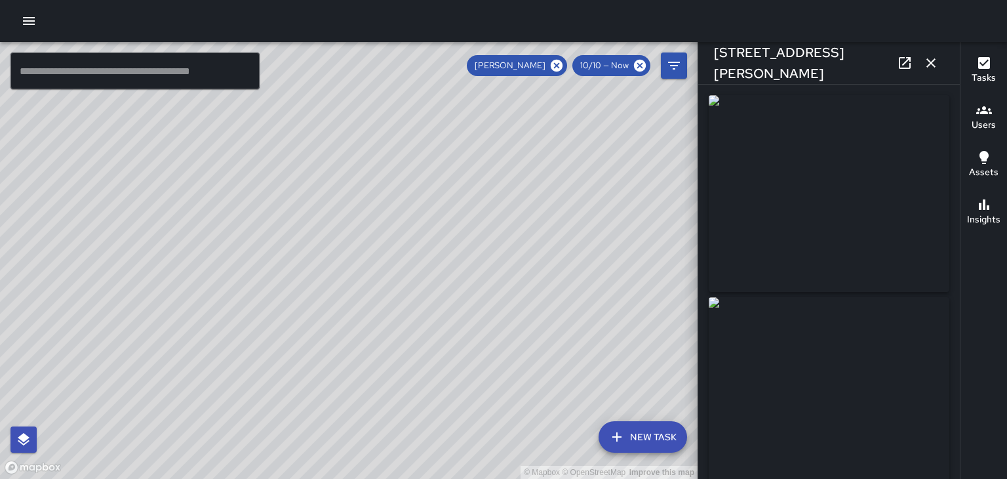
type input "**********"
click at [934, 70] on icon "button" at bounding box center [931, 63] width 16 height 16
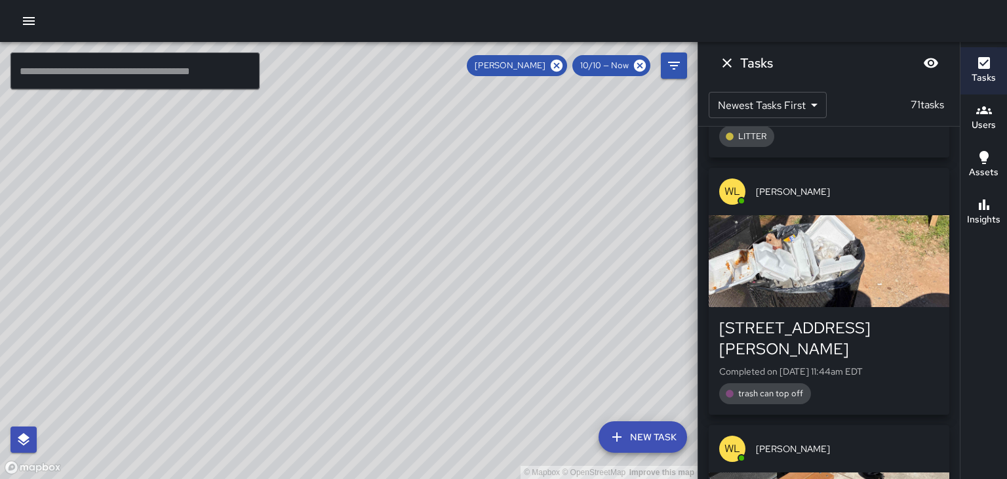
click at [557, 76] on div "William Littlejohn 10/10 — Now" at bounding box center [577, 65] width 220 height 26
click at [556, 69] on icon at bounding box center [557, 66] width 12 height 12
